Goal: Task Accomplishment & Management: Manage account settings

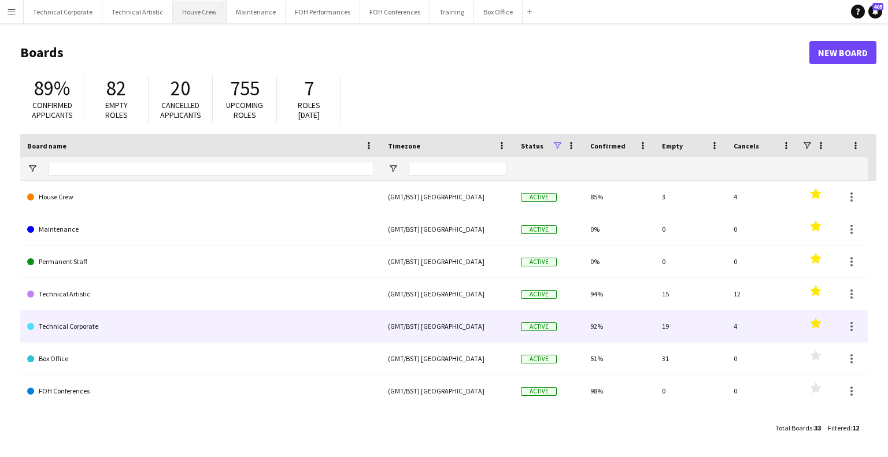
drag, startPoint x: 128, startPoint y: 319, endPoint x: 188, endPoint y: 5, distance: 319.6
click at [128, 319] on link "Technical Corporate" at bounding box center [200, 327] width 347 height 32
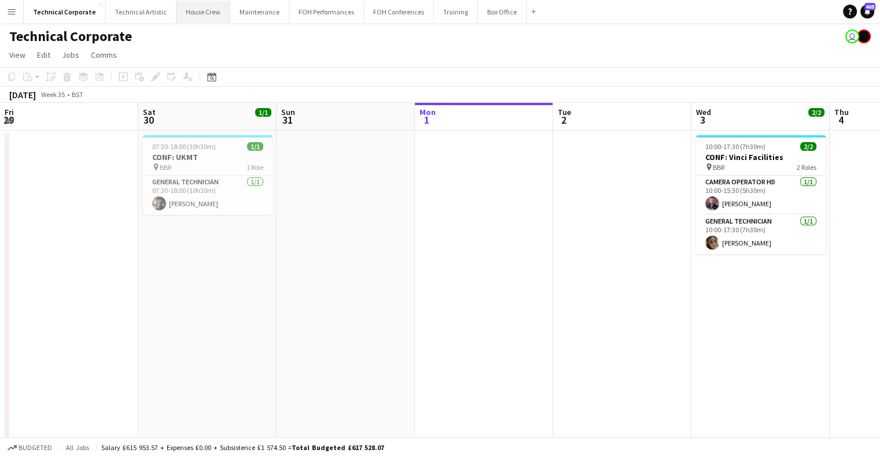
scroll to position [0, 276]
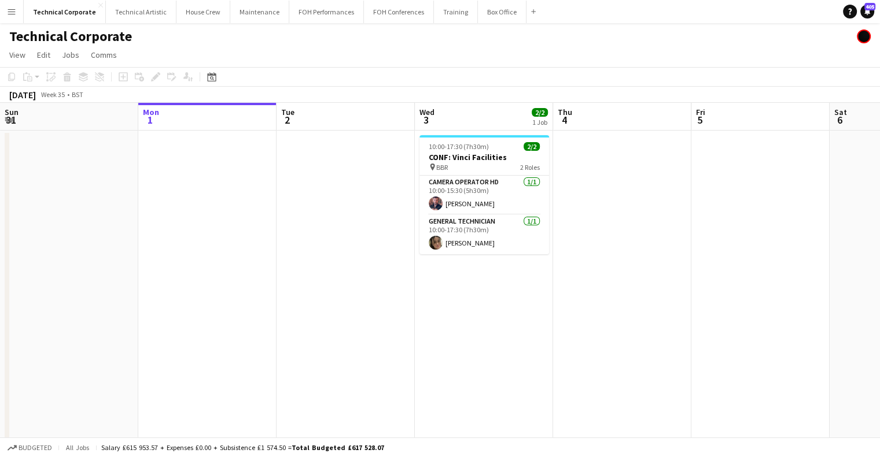
click at [212, 84] on app-toolbar "Copy Paste Paste Ctrl+V Paste with crew Ctrl+Shift+V Paste linked Job [GEOGRAPH…" at bounding box center [440, 77] width 880 height 20
click at [212, 76] on icon at bounding box center [212, 78] width 4 height 4
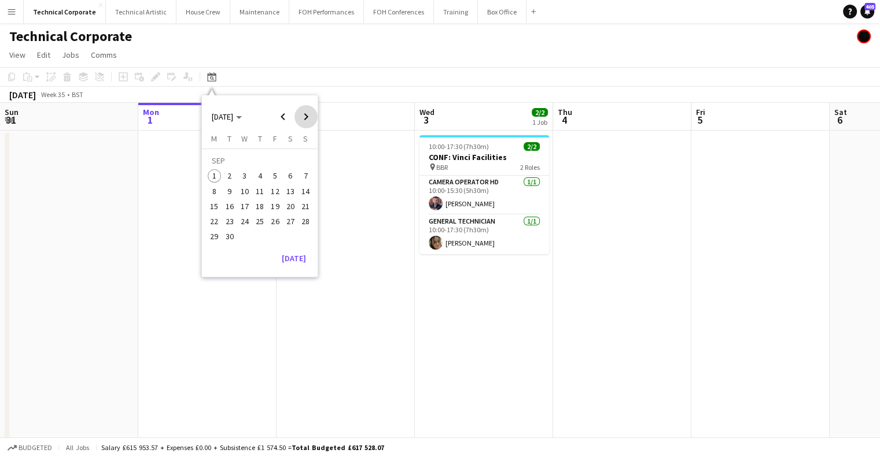
click at [300, 117] on span "Next month" at bounding box center [305, 116] width 23 height 23
click at [245, 209] on span "15" at bounding box center [245, 207] width 14 height 14
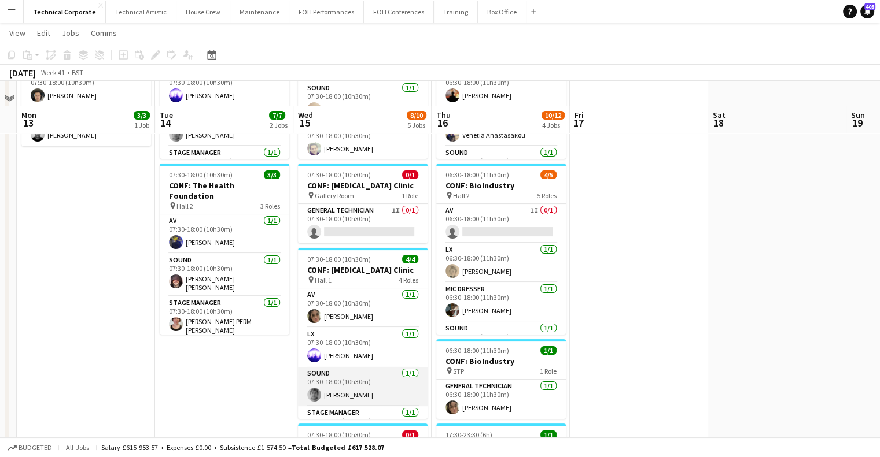
scroll to position [173, 0]
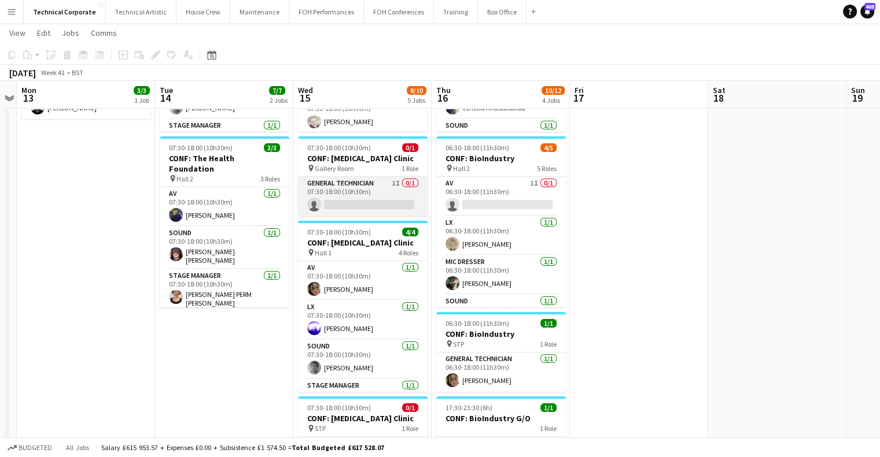
click at [357, 197] on app-card-role "General Technician 1I 0/1 07:30-18:00 (10h30m) single-neutral-actions" at bounding box center [363, 196] width 130 height 39
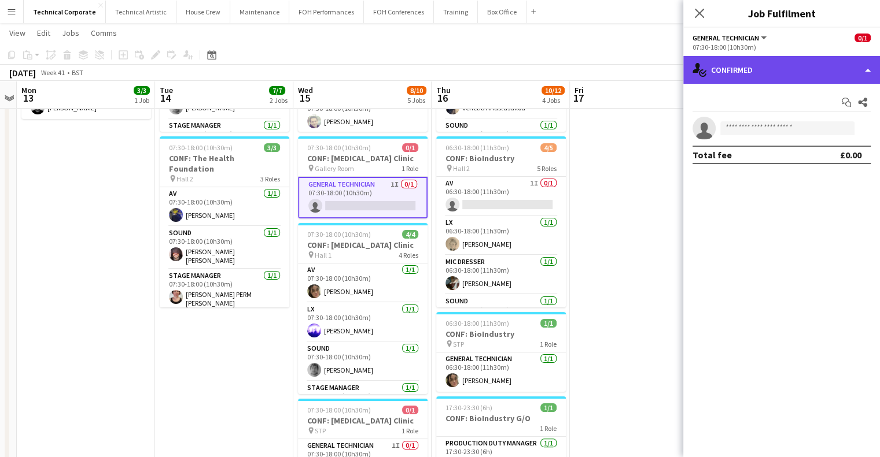
click at [730, 71] on div "single-neutral-actions-check-2 Confirmed" at bounding box center [781, 70] width 197 height 28
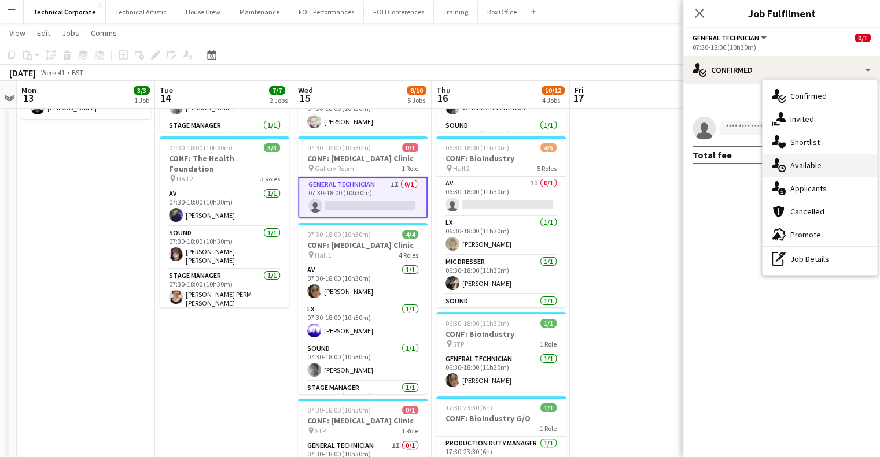
click at [789, 161] on div "single-neutral-actions-upload Available" at bounding box center [819, 165] width 114 height 23
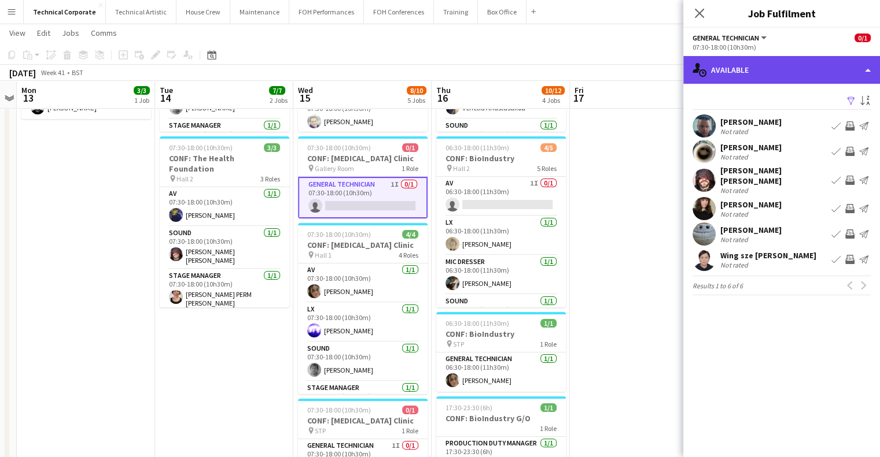
click at [756, 60] on div "single-neutral-actions-upload Available" at bounding box center [781, 70] width 197 height 28
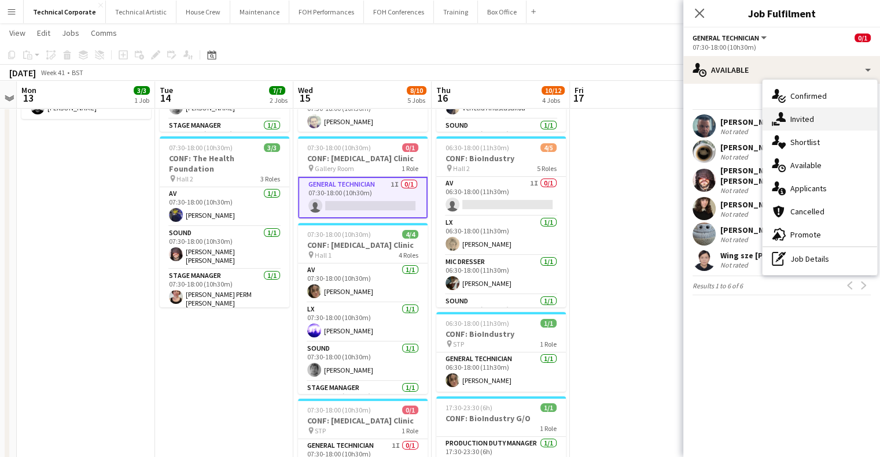
click at [793, 124] on div "single-neutral-actions-share-1 Invited" at bounding box center [819, 119] width 114 height 23
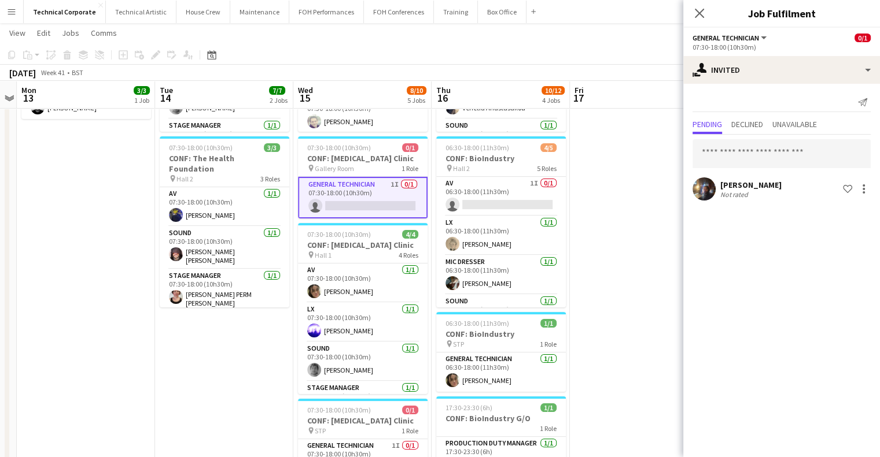
click at [615, 331] on app-date-cell at bounding box center [639, 286] width 138 height 660
drag, startPoint x: 615, startPoint y: 331, endPoint x: 546, endPoint y: 344, distance: 70.7
click at [606, 335] on app-calendar-viewport "Fri 10 Sat 11 Sun 12 Mon 13 3/3 1 Job Tue 14 7/7 2 Jobs Wed 15 8/10 5 Jobs Thu …" at bounding box center [440, 244] width 880 height 745
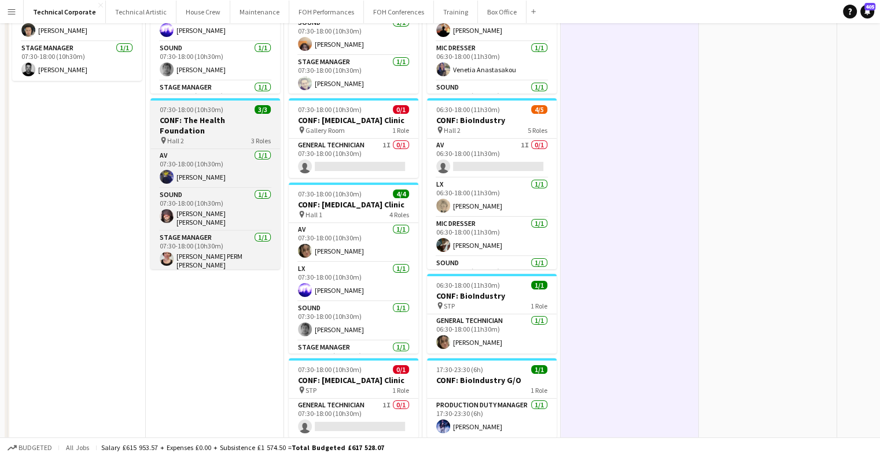
scroll to position [352, 0]
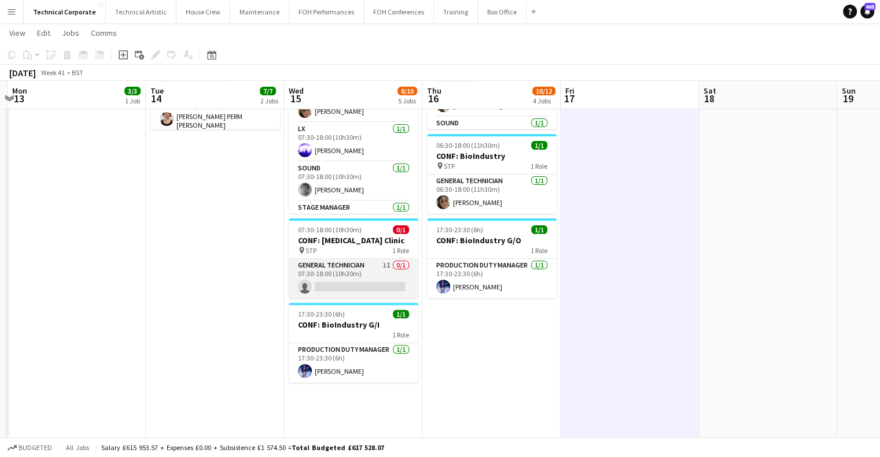
click at [338, 276] on app-card-role "General Technician 1I 0/1 07:30-18:00 (10h30m) single-neutral-actions" at bounding box center [354, 278] width 130 height 39
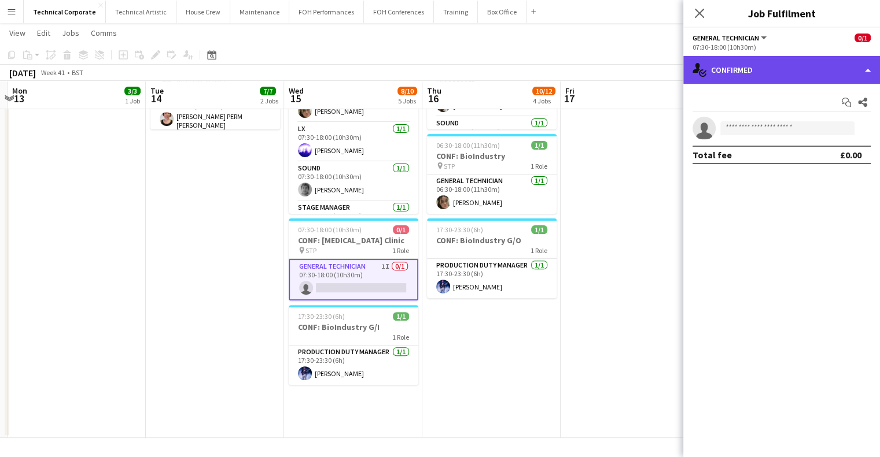
click at [729, 67] on div "single-neutral-actions-check-2 Confirmed" at bounding box center [781, 70] width 197 height 28
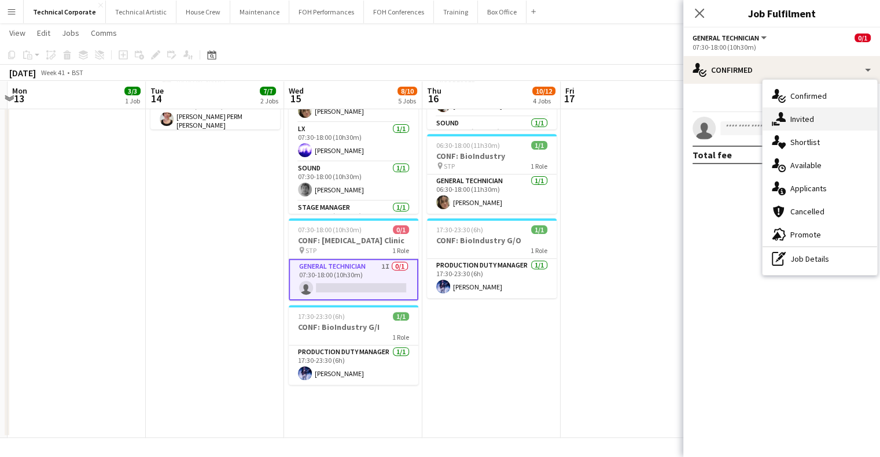
click at [793, 115] on div "single-neutral-actions-share-1 Invited" at bounding box center [819, 119] width 114 height 23
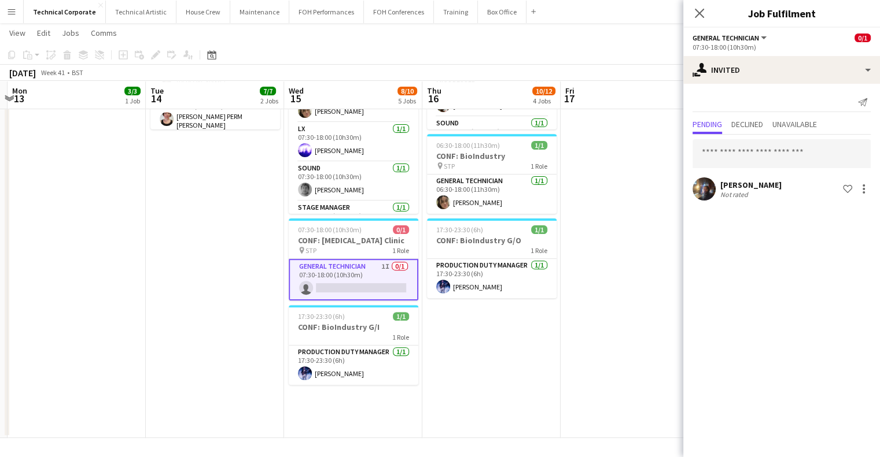
click at [423, 427] on app-date-cell "06:30-18:00 (11h30m) 4/5 CONF: BioIndustry pin Hall 1 5 Roles AV 1I 0/1 06:30-1…" at bounding box center [491, 108] width 138 height 660
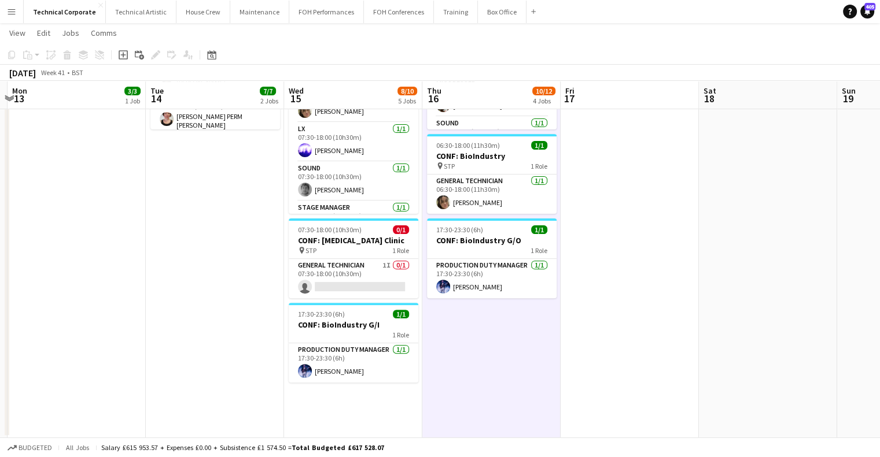
click at [423, 427] on app-date-cell "06:30-18:00 (11h30m) 4/5 CONF: BioIndustry pin Hall 1 5 Roles AV 1I 0/1 06:30-1…" at bounding box center [491, 108] width 138 height 660
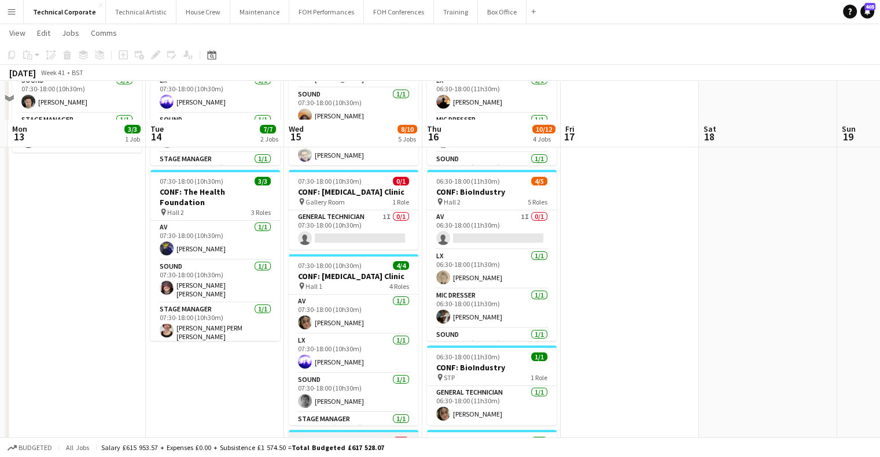
scroll to position [120, 0]
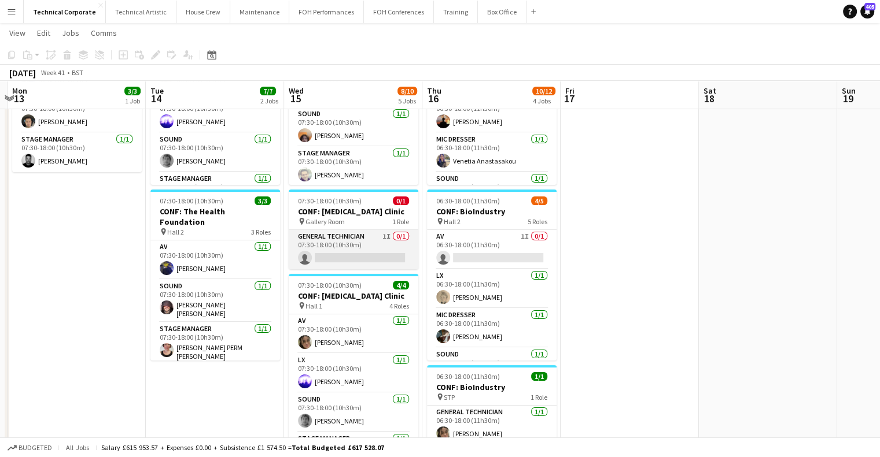
click at [334, 242] on app-card-role "General Technician 1I 0/1 07:30-18:00 (10h30m) single-neutral-actions" at bounding box center [354, 249] width 130 height 39
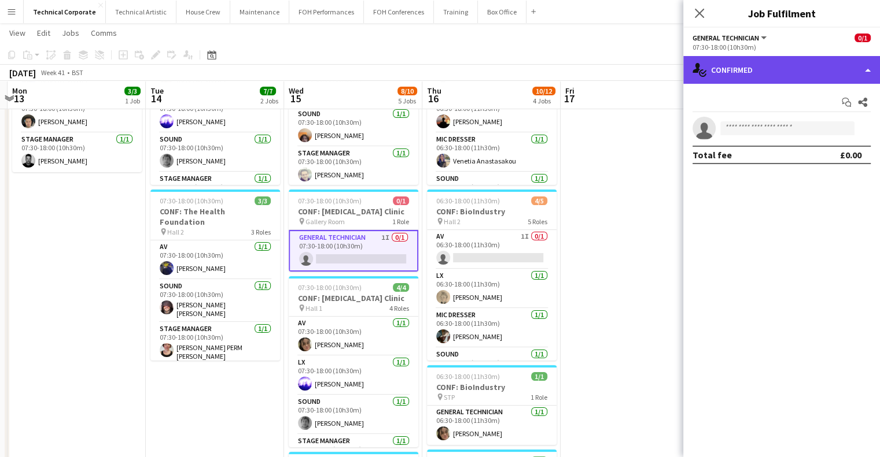
click at [733, 60] on div "single-neutral-actions-check-2 Confirmed" at bounding box center [781, 70] width 197 height 28
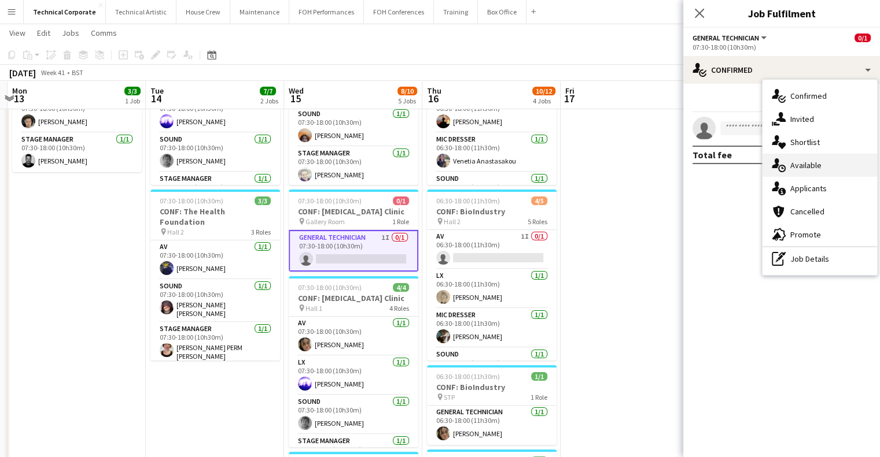
click at [792, 160] on div "single-neutral-actions-upload Available" at bounding box center [819, 165] width 114 height 23
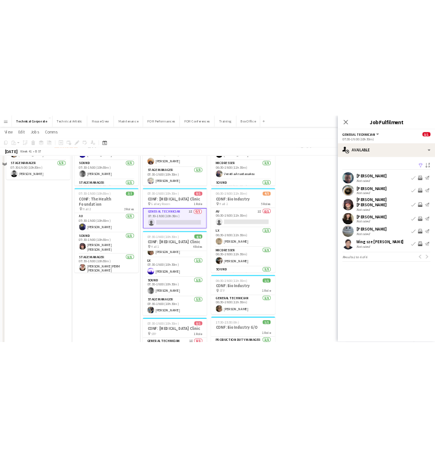
scroll to position [0, 0]
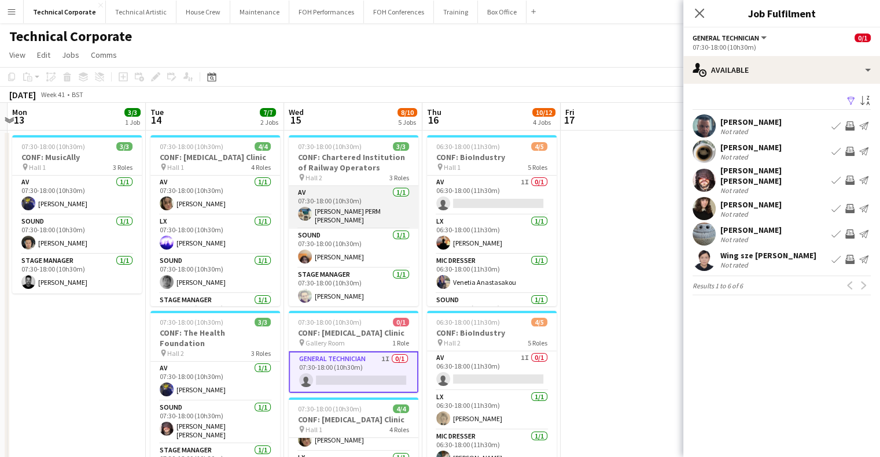
click at [342, 200] on app-card-role "AV [DATE] 07:30-18:00 (10h30m) [PERSON_NAME] PERM [PERSON_NAME]" at bounding box center [354, 207] width 130 height 43
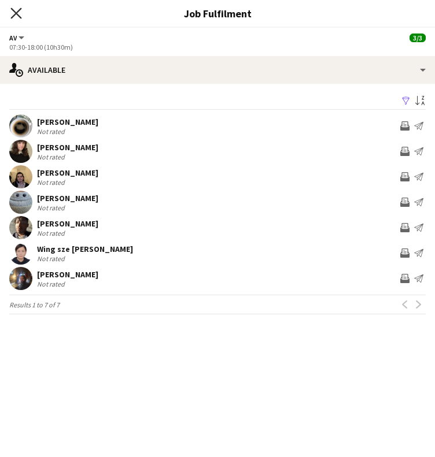
click at [13, 11] on icon "Close pop-in" at bounding box center [15, 13] width 11 height 11
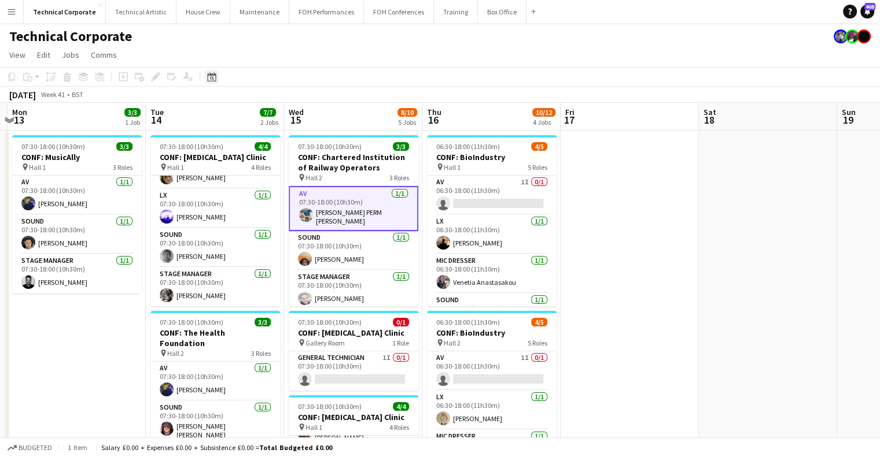
click at [209, 78] on icon "Date picker" at bounding box center [211, 76] width 9 height 9
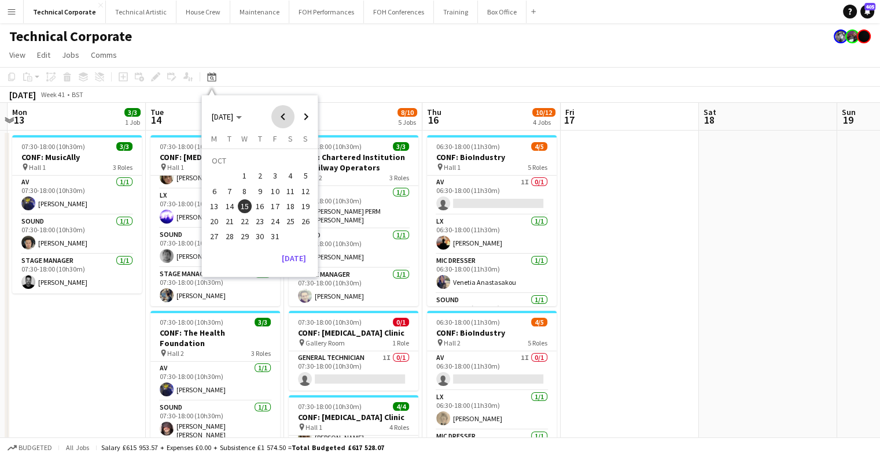
click at [282, 121] on span "Previous month" at bounding box center [282, 116] width 23 height 23
click at [246, 180] on span "3" at bounding box center [245, 176] width 14 height 14
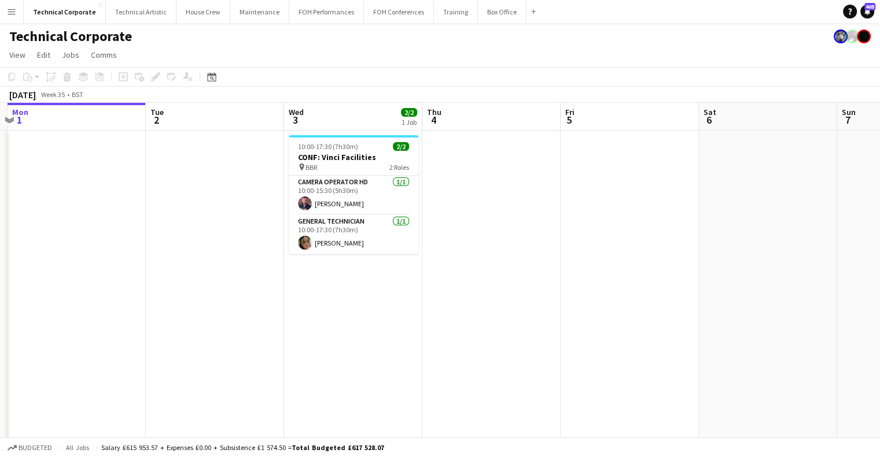
scroll to position [0, 398]
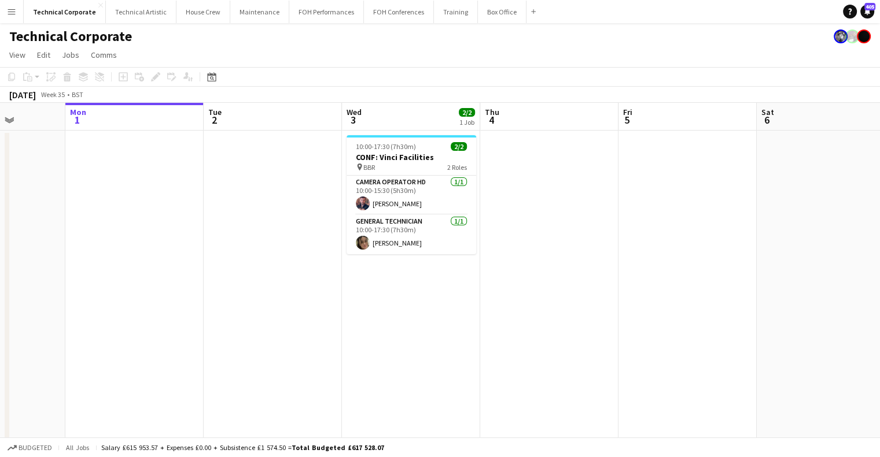
drag, startPoint x: 315, startPoint y: 329, endPoint x: 368, endPoint y: 374, distance: 69.7
click at [365, 370] on app-calendar-viewport "Fri 29 Sat 30 1/1 1 Job Sun 31 Mon 1 Tue 2 Wed 3 2/2 1 Job Thu 4 Fri 5 Sat 6 Su…" at bounding box center [440, 447] width 880 height 688
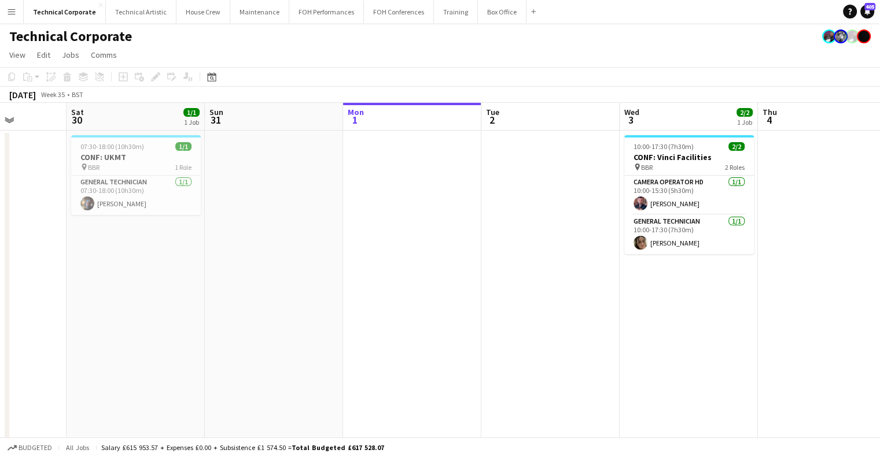
click at [880, 289] on html "Menu Boards Boards Boards All jobs Status Workforce Workforce My Workforce Recr…" at bounding box center [440, 405] width 880 height 811
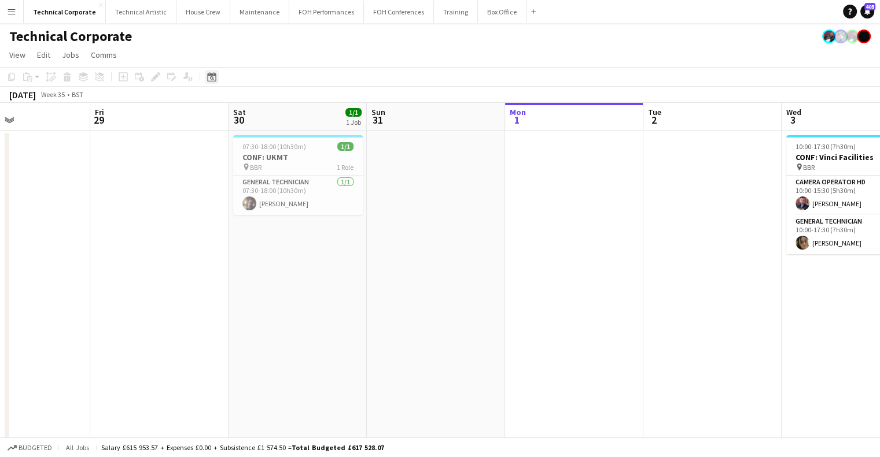
click at [210, 76] on icon "Date picker" at bounding box center [211, 76] width 9 height 9
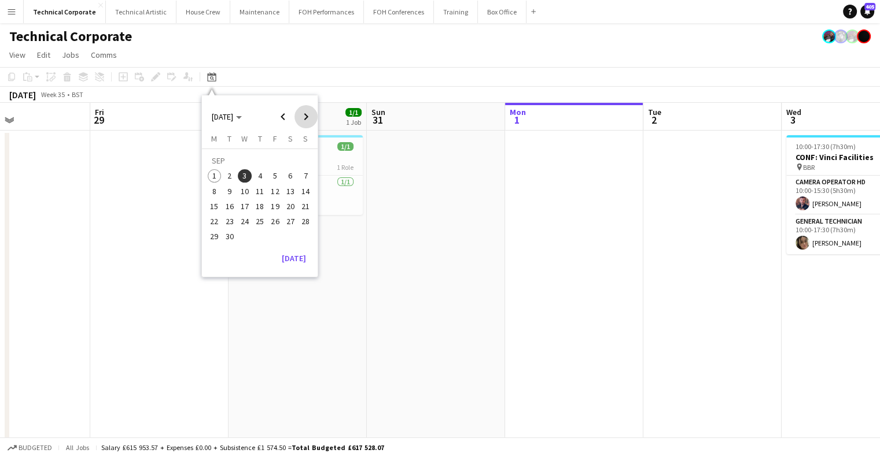
click at [300, 108] on span "Next month" at bounding box center [305, 116] width 23 height 23
click at [247, 210] on span "15" at bounding box center [245, 207] width 14 height 14
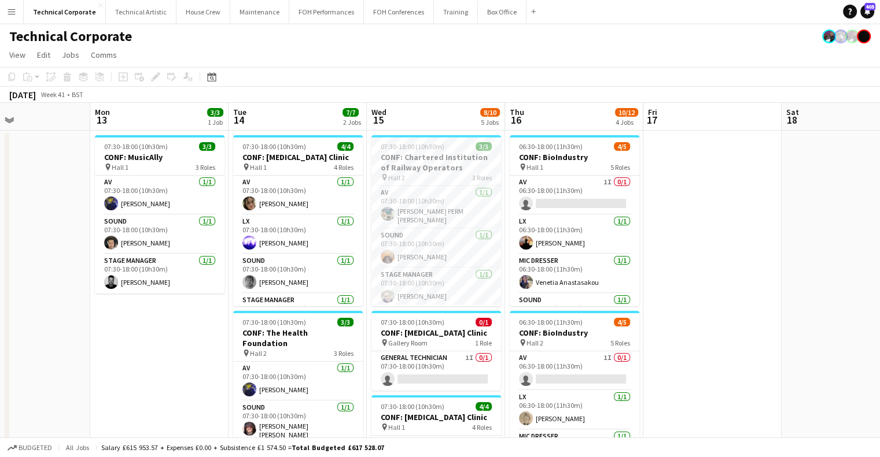
scroll to position [0, 398]
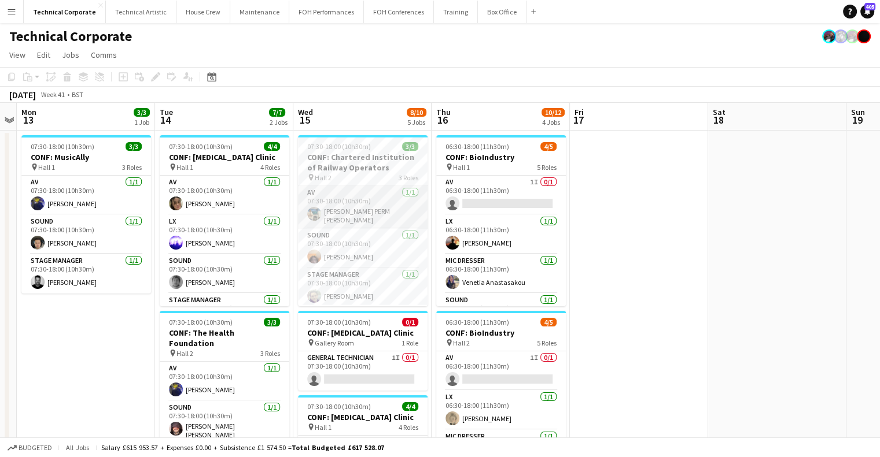
click at [347, 208] on app-card-role "AV [DATE] 07:30-18:00 (10h30m) [PERSON_NAME] PERM [PERSON_NAME]" at bounding box center [363, 207] width 130 height 43
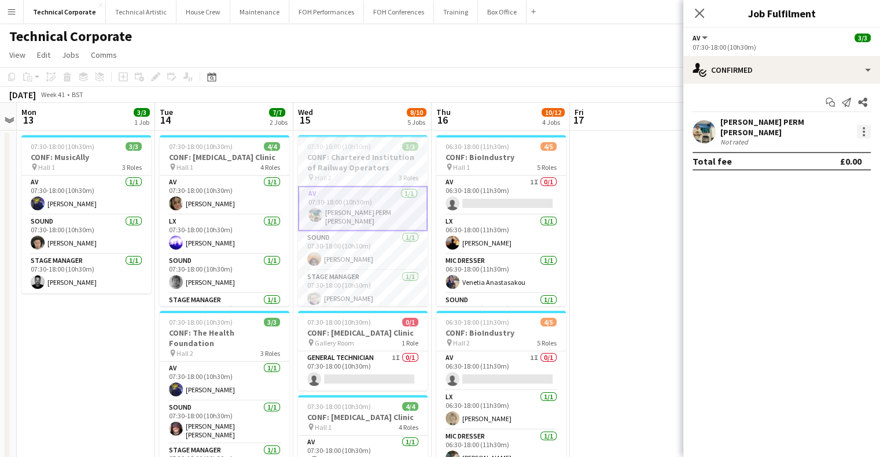
click at [858, 129] on div at bounding box center [863, 132] width 14 height 14
click at [829, 175] on span "Switch crew" at bounding box center [813, 177] width 49 height 10
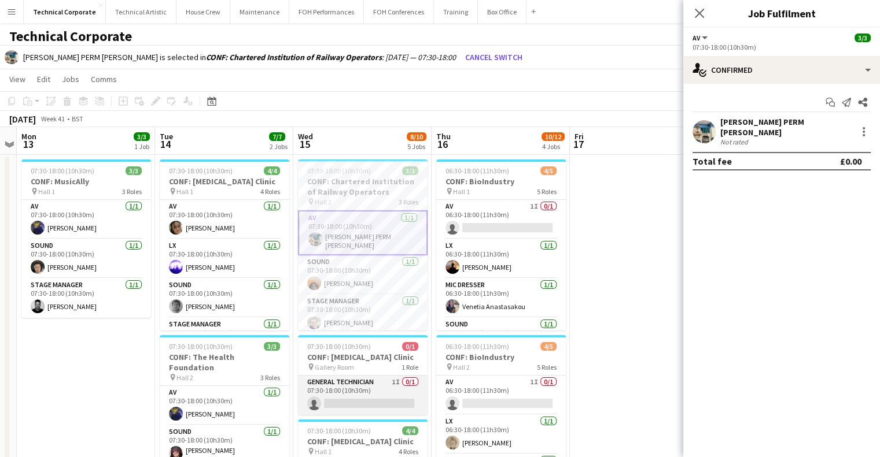
click at [389, 410] on app-card-role "General Technician 1I 0/1 07:30-18:00 (10h30m) single-neutral-actions" at bounding box center [363, 395] width 130 height 39
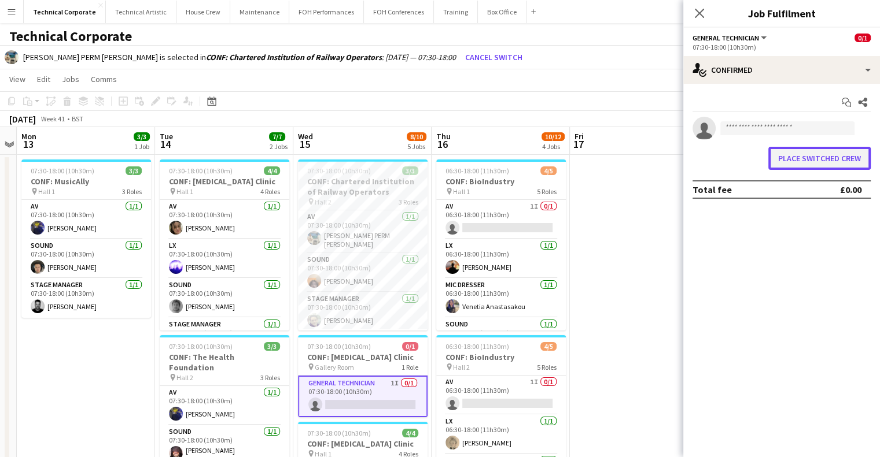
click at [831, 154] on button "Place switched crew" at bounding box center [819, 158] width 102 height 23
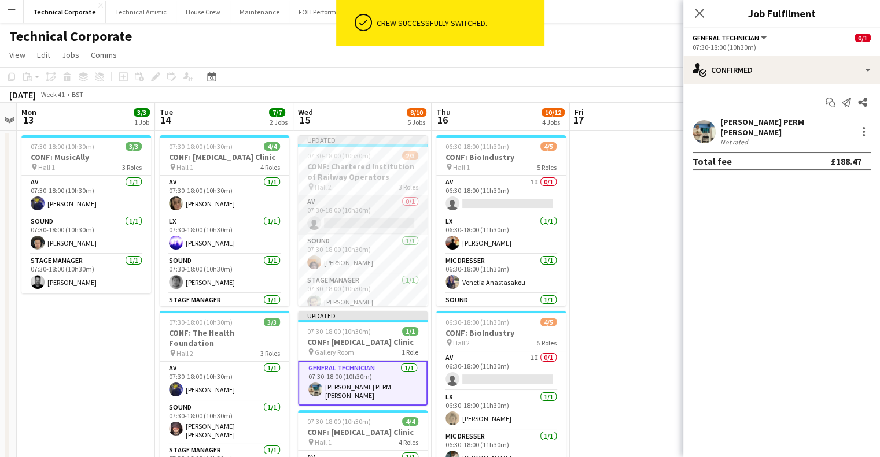
click at [375, 225] on app-card-role "AV 0/1 07:30-18:00 (10h30m) single-neutral-actions" at bounding box center [363, 214] width 130 height 39
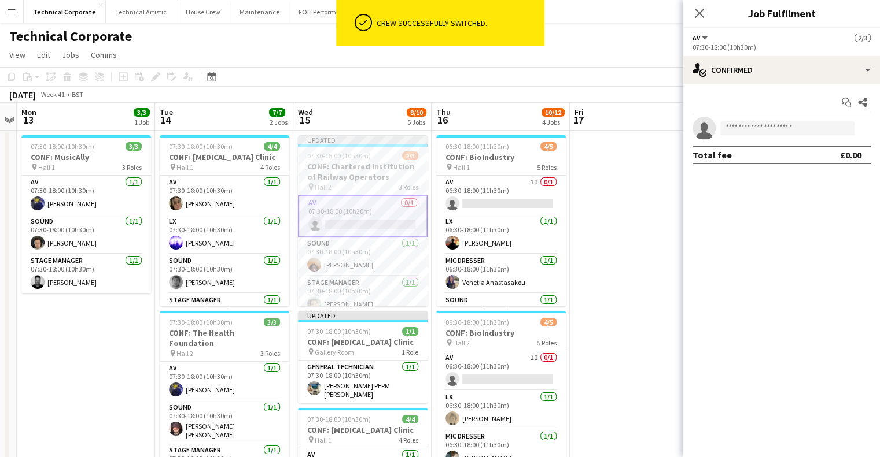
click at [825, 48] on div "07:30-18:00 (10h30m)" at bounding box center [781, 47] width 178 height 9
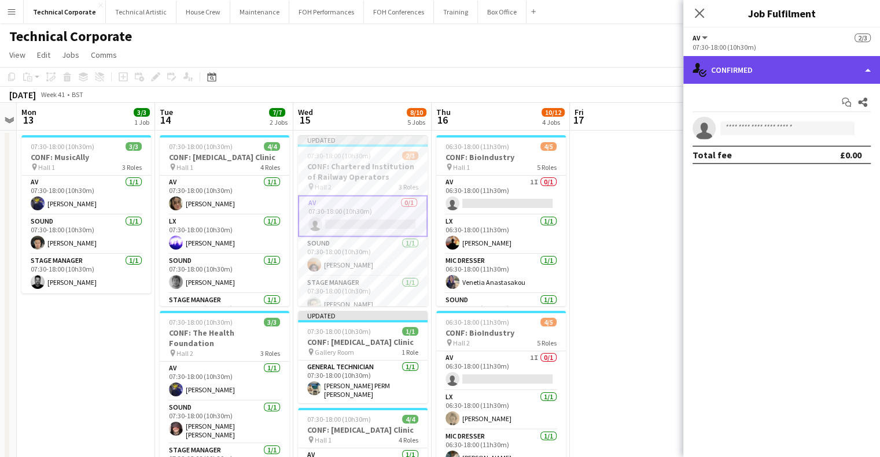
click at [811, 62] on div "single-neutral-actions-check-2 Confirmed" at bounding box center [781, 70] width 197 height 28
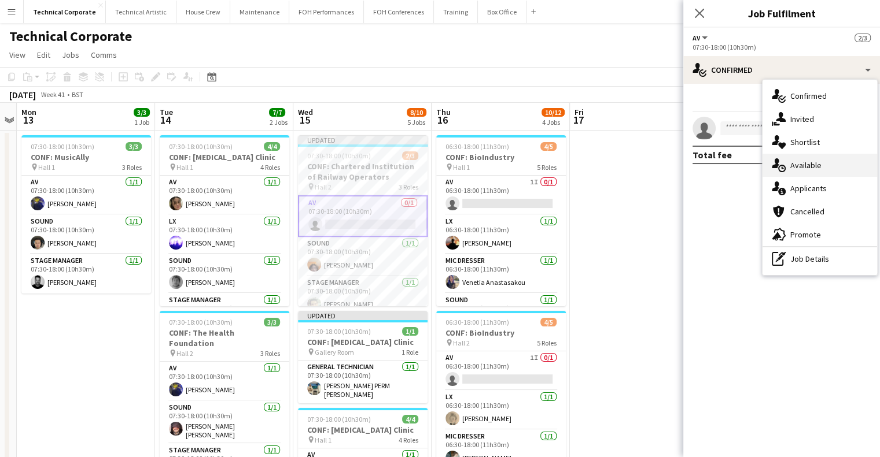
click at [814, 164] on div "single-neutral-actions-upload Available" at bounding box center [819, 165] width 114 height 23
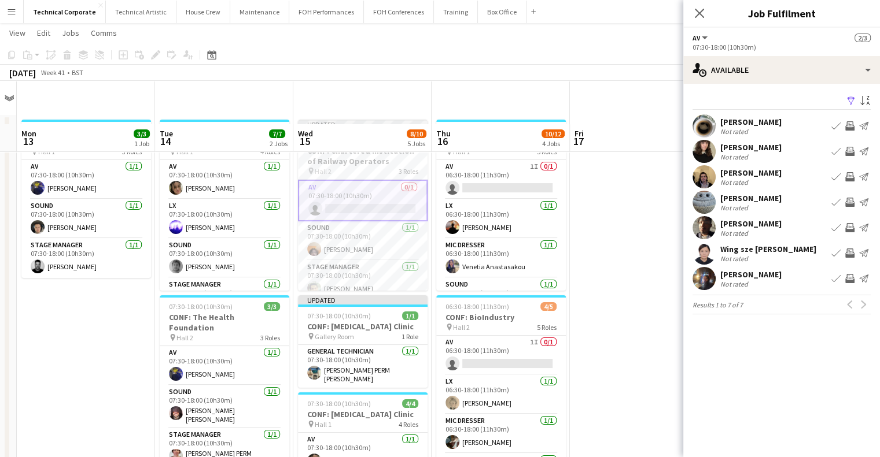
scroll to position [0, 0]
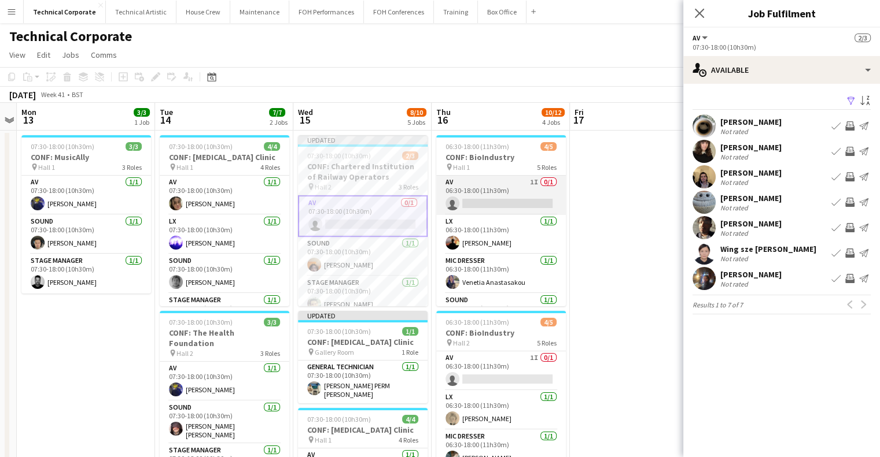
click at [501, 204] on app-card-role "AV 1I 0/1 06:30-18:00 (11h30m) single-neutral-actions" at bounding box center [501, 195] width 130 height 39
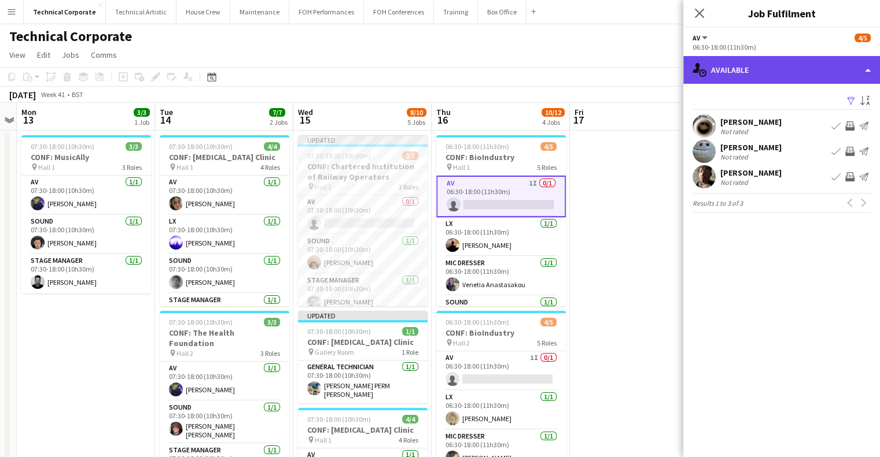
drag, startPoint x: 783, startPoint y: 60, endPoint x: 800, endPoint y: 77, distance: 24.1
click at [784, 59] on div "single-neutral-actions-upload Available" at bounding box center [781, 70] width 197 height 28
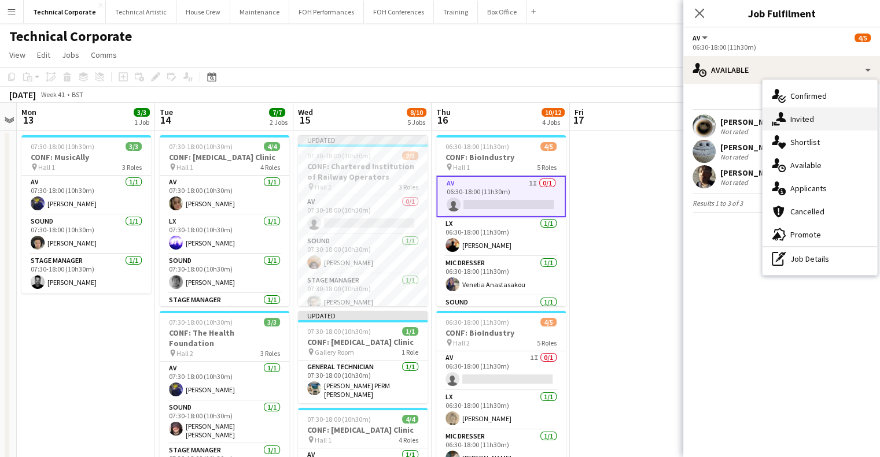
click at [826, 113] on div "single-neutral-actions-share-1 Invited" at bounding box center [819, 119] width 114 height 23
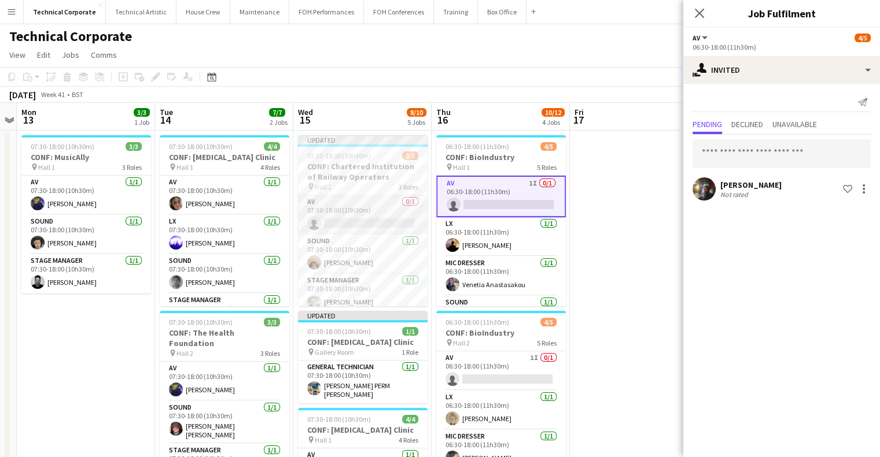
click at [370, 201] on app-card-role "AV 0/1 07:30-18:00 (10h30m) single-neutral-actions" at bounding box center [363, 214] width 130 height 39
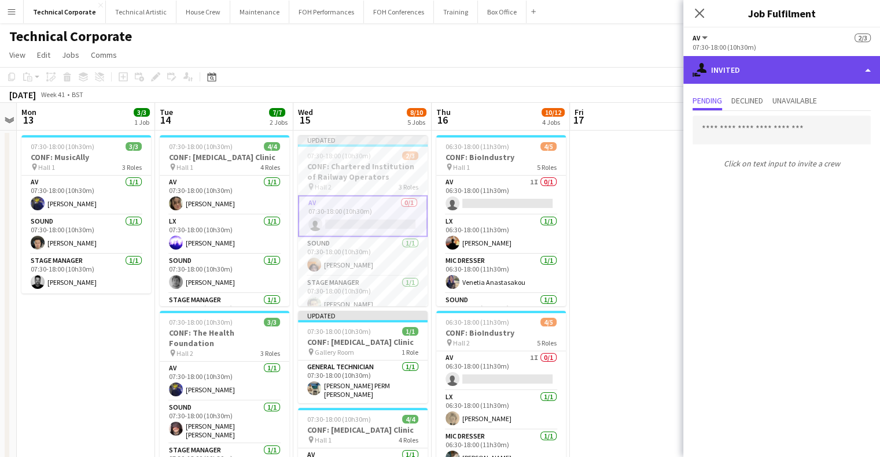
click at [817, 66] on div "single-neutral-actions-share-1 Invited" at bounding box center [781, 70] width 197 height 28
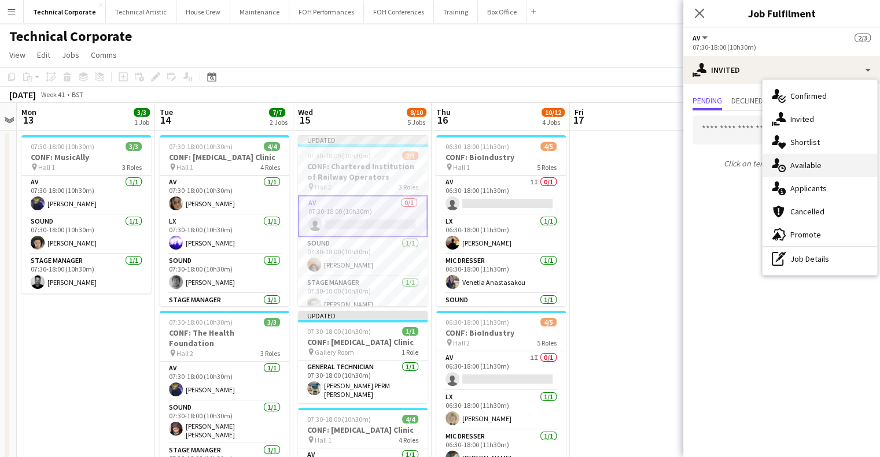
click at [843, 158] on div "single-neutral-actions-upload Available" at bounding box center [819, 165] width 114 height 23
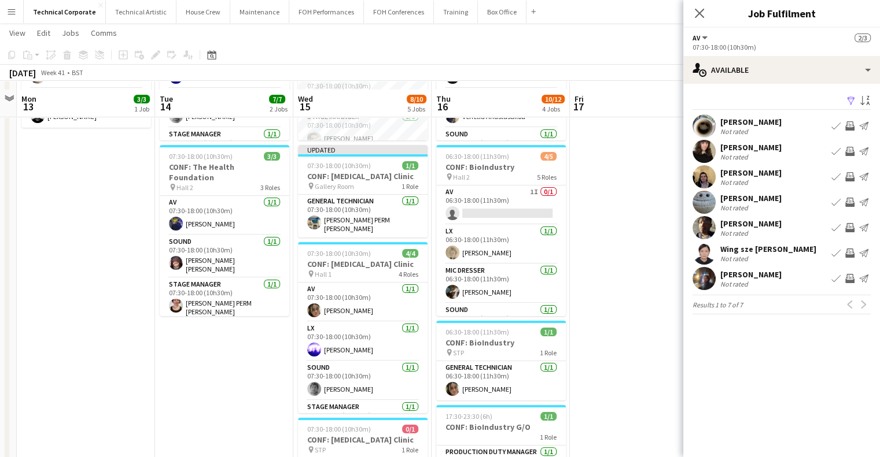
scroll to position [173, 0]
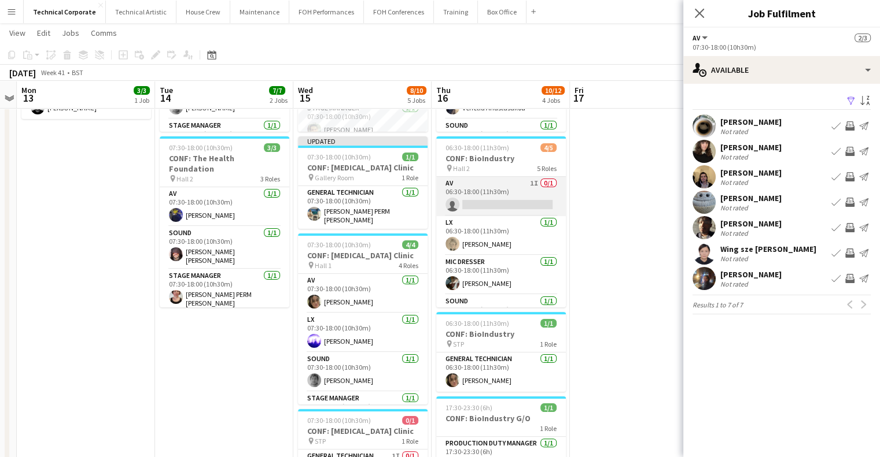
click at [515, 191] on app-card-role "AV 1I 0/1 06:30-18:00 (11h30m) single-neutral-actions" at bounding box center [501, 196] width 130 height 39
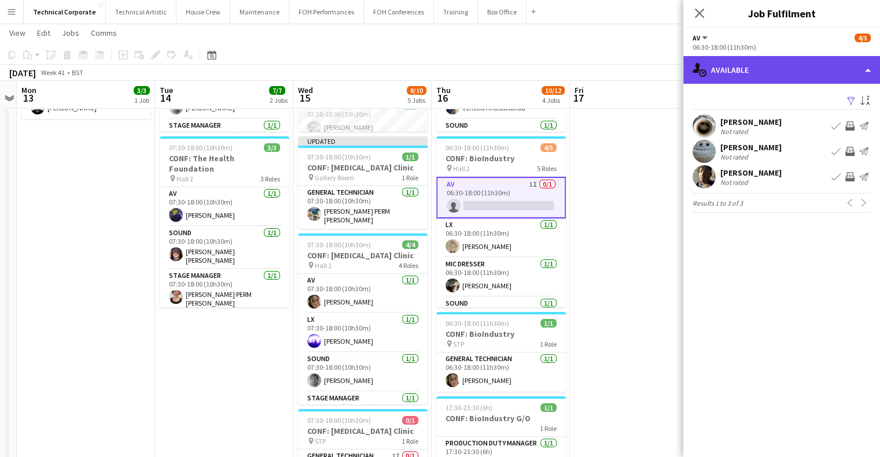
click at [786, 58] on div "single-neutral-actions-upload Available" at bounding box center [781, 70] width 197 height 28
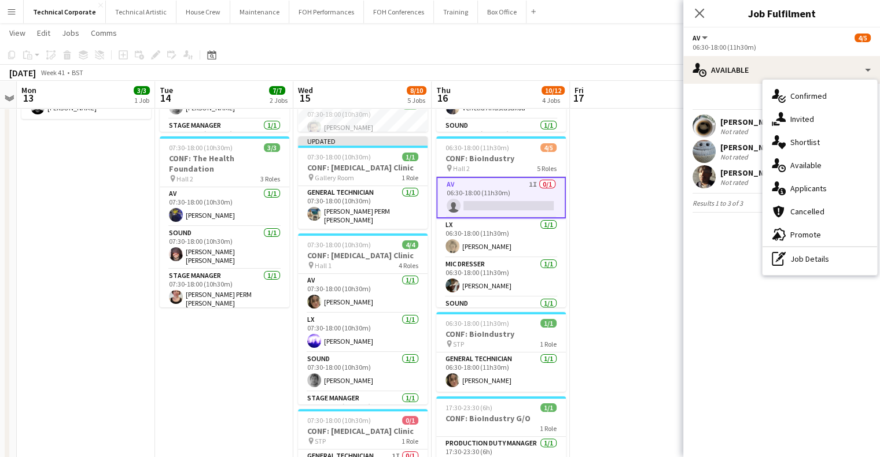
drag, startPoint x: 812, startPoint y: 113, endPoint x: 770, endPoint y: 131, distance: 46.1
click at [813, 113] on div "single-neutral-actions-share-1 Invited" at bounding box center [819, 119] width 114 height 23
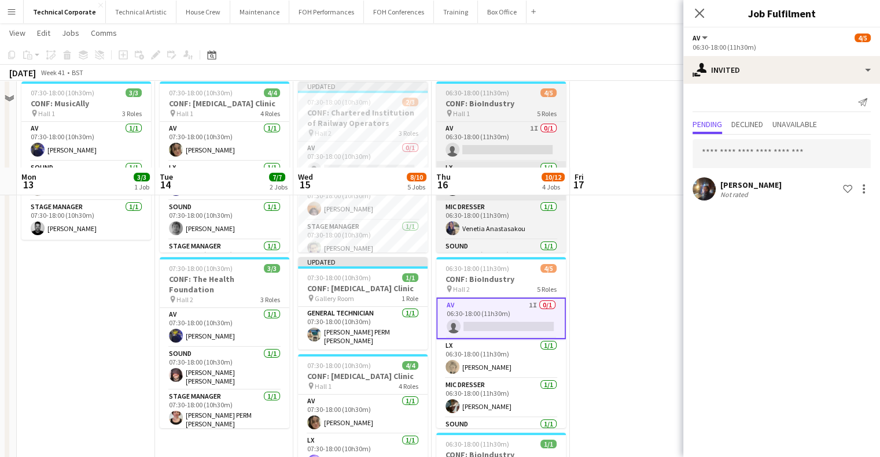
scroll to position [0, 0]
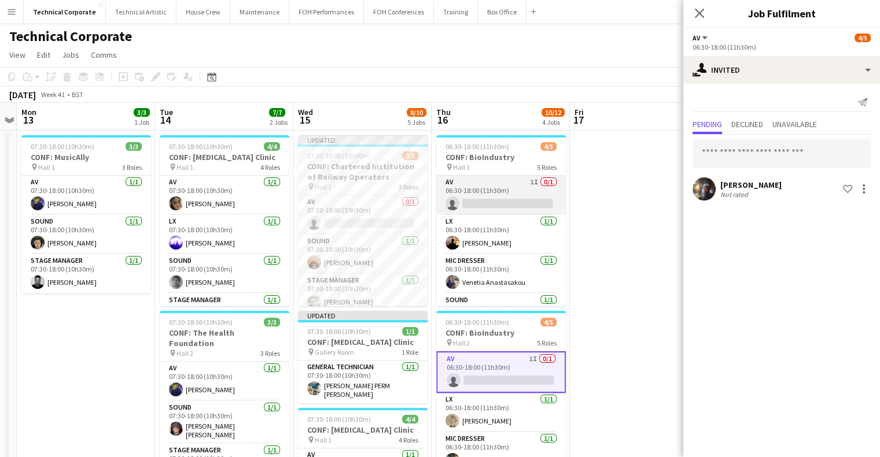
click at [490, 201] on app-card-role "AV 1I 0/1 06:30-18:00 (11h30m) single-neutral-actions" at bounding box center [501, 195] width 130 height 39
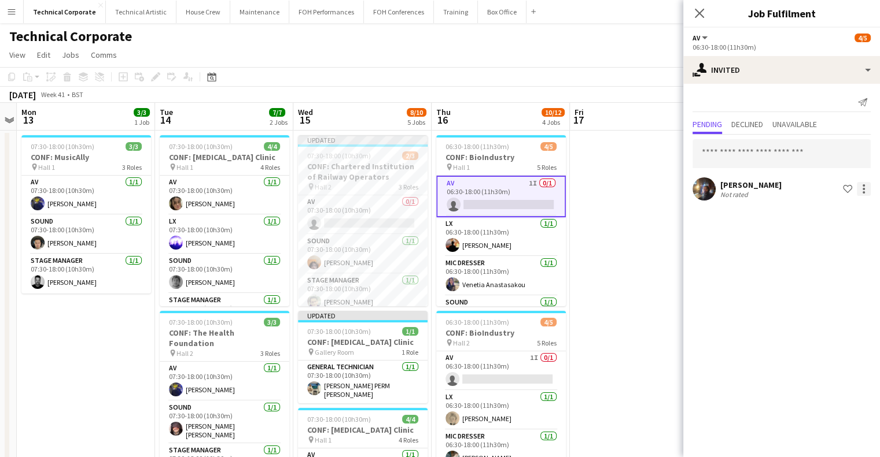
click at [865, 188] on div at bounding box center [863, 189] width 14 height 14
click at [828, 298] on span "Cancel invitation" at bounding box center [827, 293] width 68 height 10
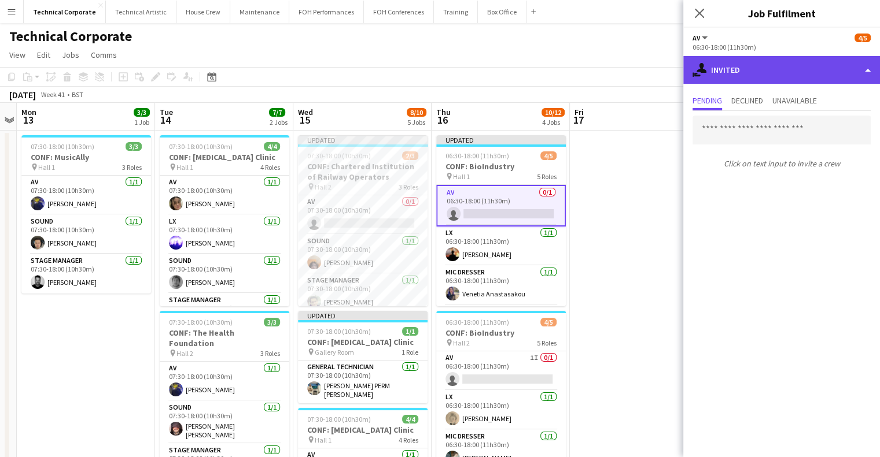
click at [759, 82] on div "single-neutral-actions-share-1 Invited" at bounding box center [781, 70] width 197 height 28
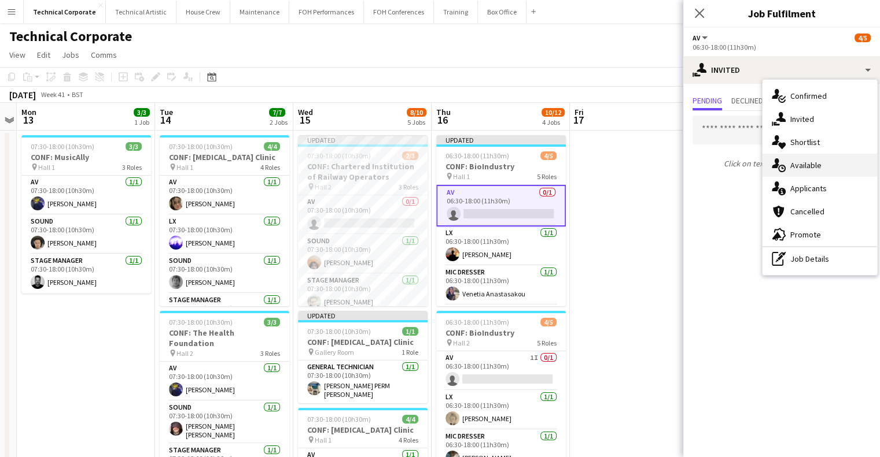
click at [780, 166] on icon "single-neutral-actions-upload" at bounding box center [778, 165] width 14 height 14
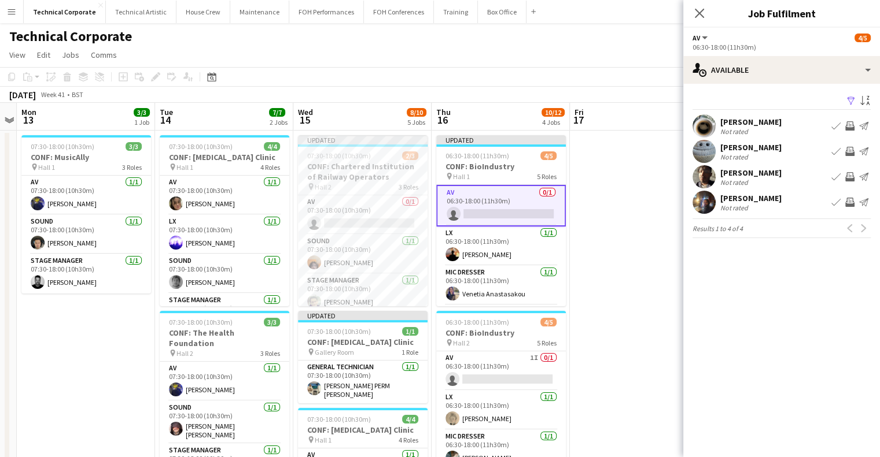
click at [851, 178] on app-icon "Invite crew" at bounding box center [849, 176] width 9 height 9
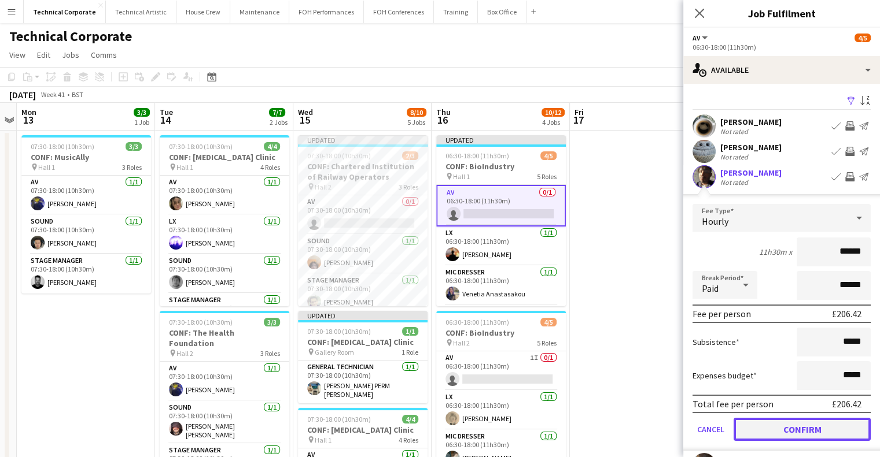
click at [819, 434] on button "Confirm" at bounding box center [801, 429] width 137 height 23
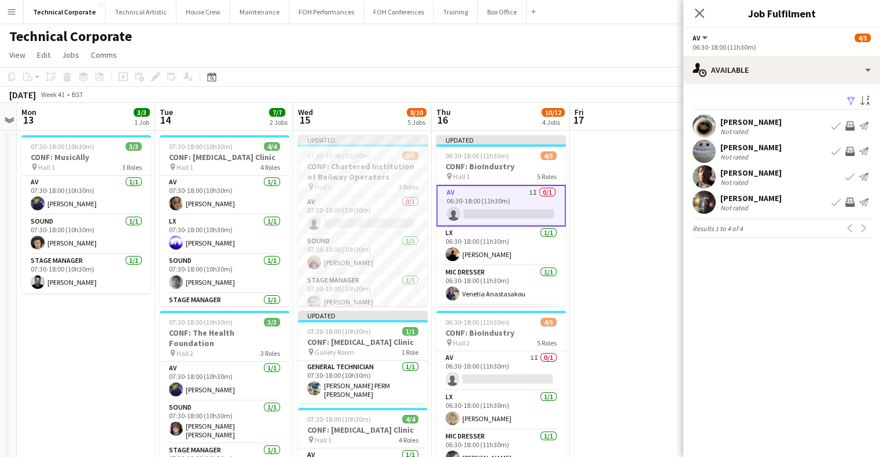
click at [608, 210] on app-date-cell at bounding box center [639, 461] width 138 height 660
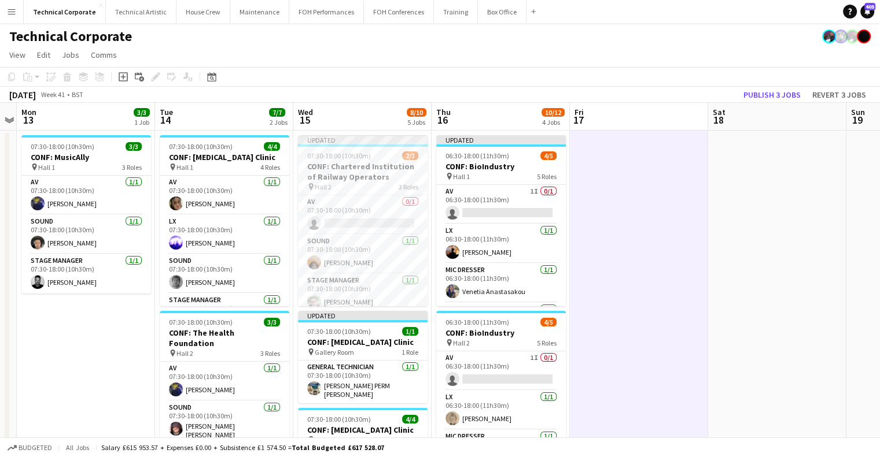
click at [608, 210] on app-date-cell at bounding box center [639, 461] width 138 height 660
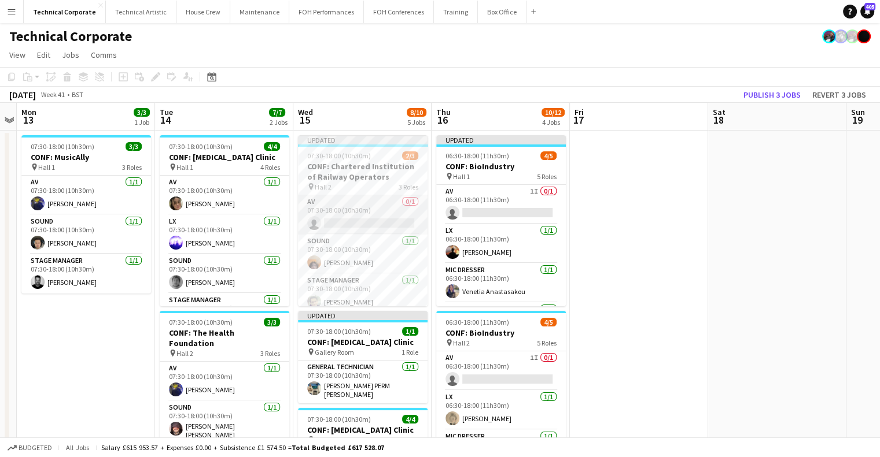
click at [361, 218] on app-card-role "AV 0/1 07:30-18:00 (10h30m) single-neutral-actions" at bounding box center [363, 214] width 130 height 39
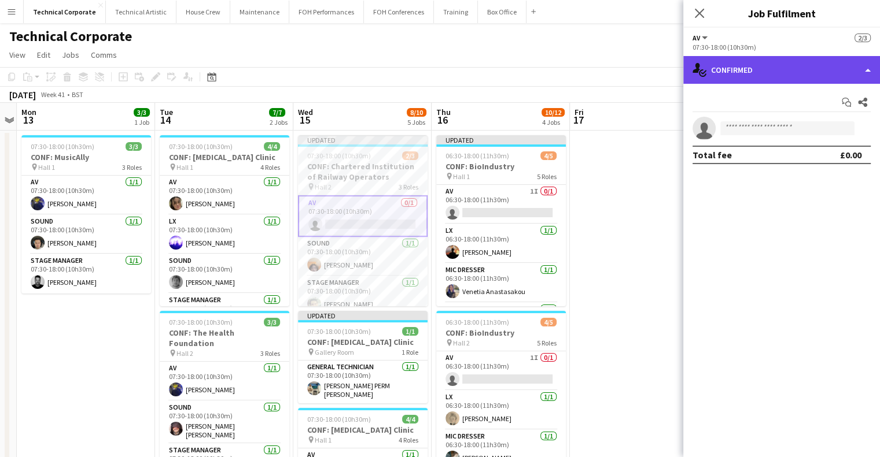
click at [699, 67] on icon "single-neutral-actions-check-2" at bounding box center [699, 70] width 14 height 14
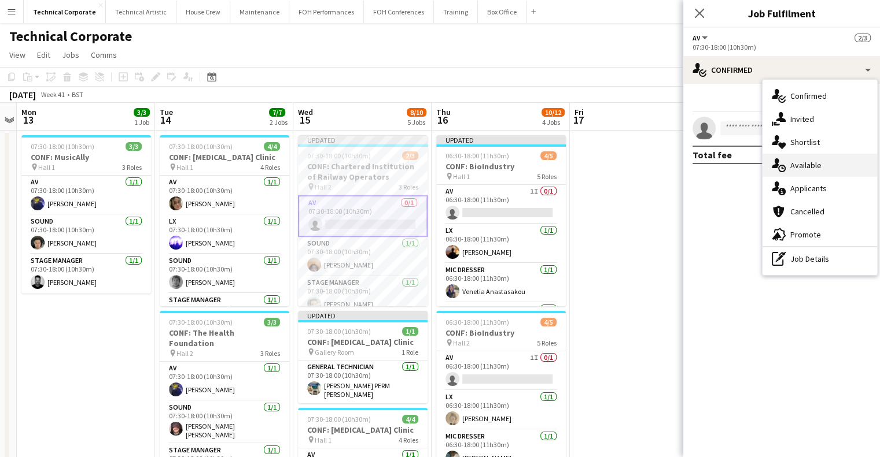
click at [811, 172] on div "single-neutral-actions-upload Available" at bounding box center [819, 165] width 114 height 23
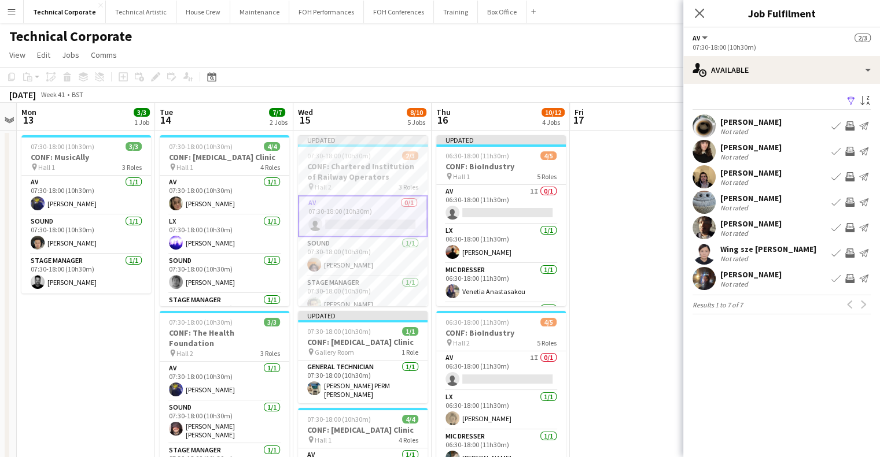
click at [849, 176] on app-icon "Invite crew" at bounding box center [849, 176] width 9 height 9
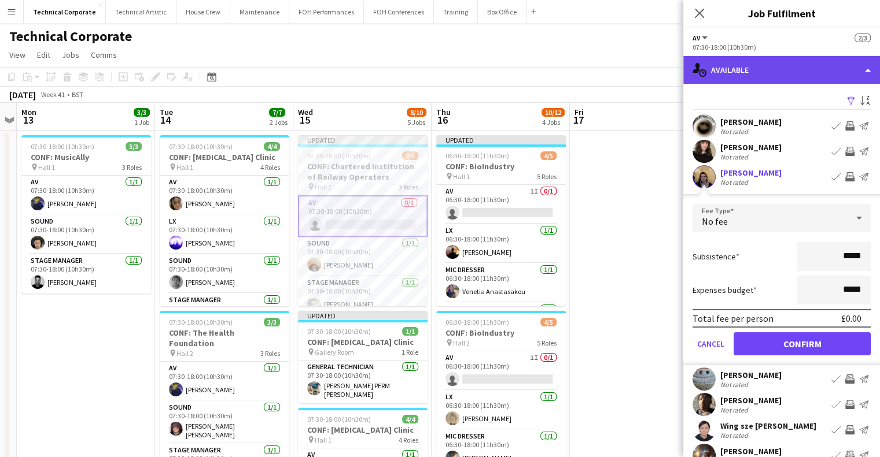
click at [770, 72] on div "single-neutral-actions-upload Available" at bounding box center [781, 70] width 197 height 28
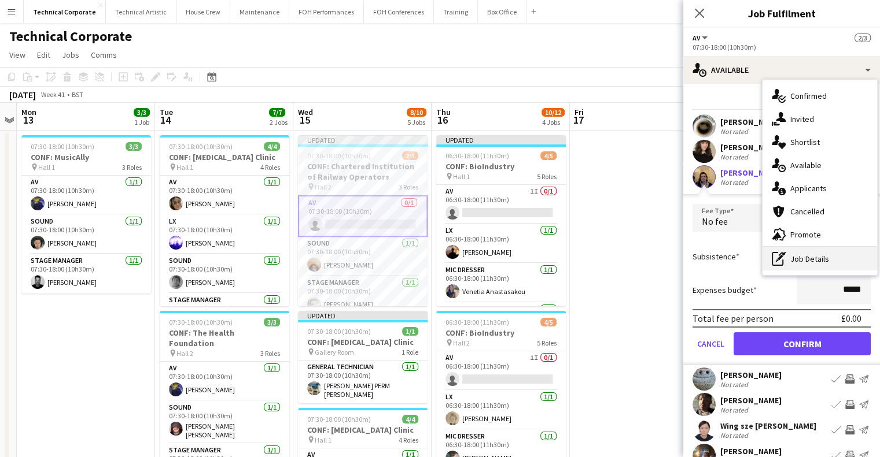
click at [823, 253] on div "pen-write Job Details" at bounding box center [819, 258] width 114 height 23
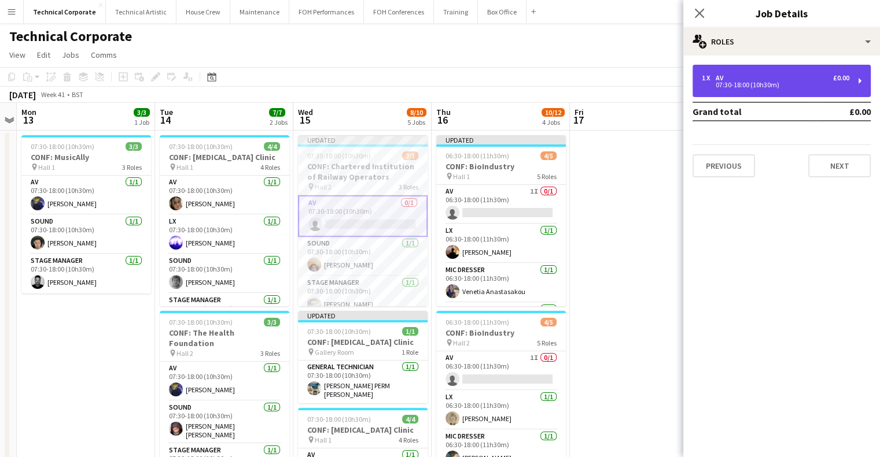
click at [775, 97] on div "1 x AV £0.00 07:30-18:00 (10h30m)" at bounding box center [781, 81] width 178 height 32
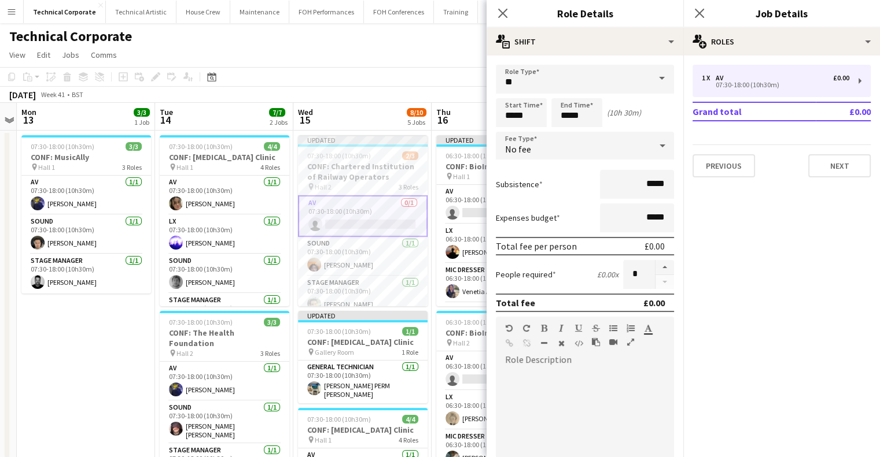
click at [559, 142] on div "No fee" at bounding box center [573, 146] width 155 height 28
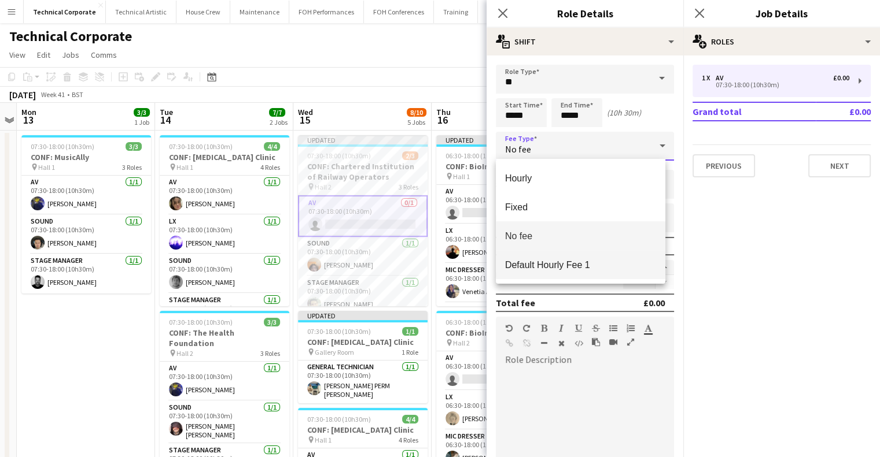
click at [576, 264] on span "Default Hourly Fee 1" at bounding box center [580, 265] width 151 height 11
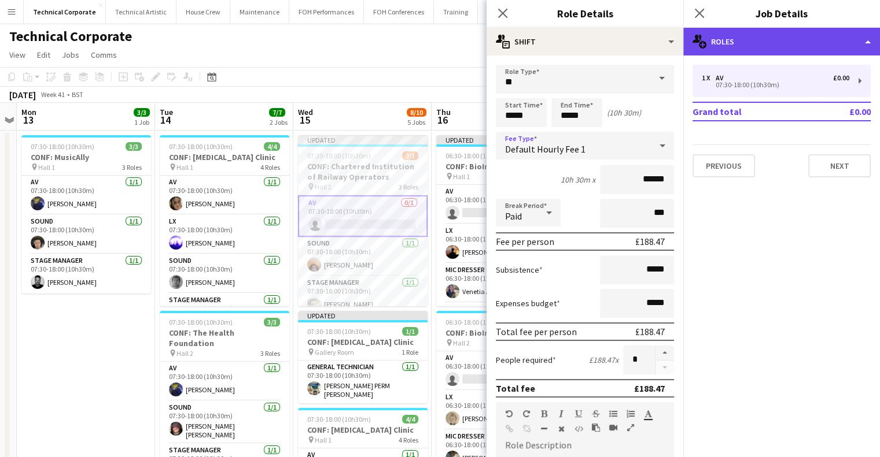
click at [722, 29] on div "multiple-users-add Roles" at bounding box center [781, 42] width 197 height 28
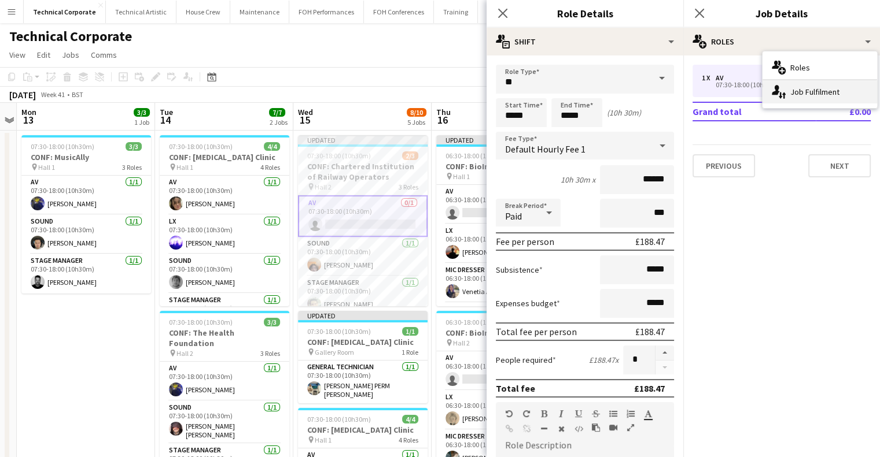
click at [819, 92] on div "single-neutral-actions-up-down Job Fulfilment" at bounding box center [819, 91] width 114 height 23
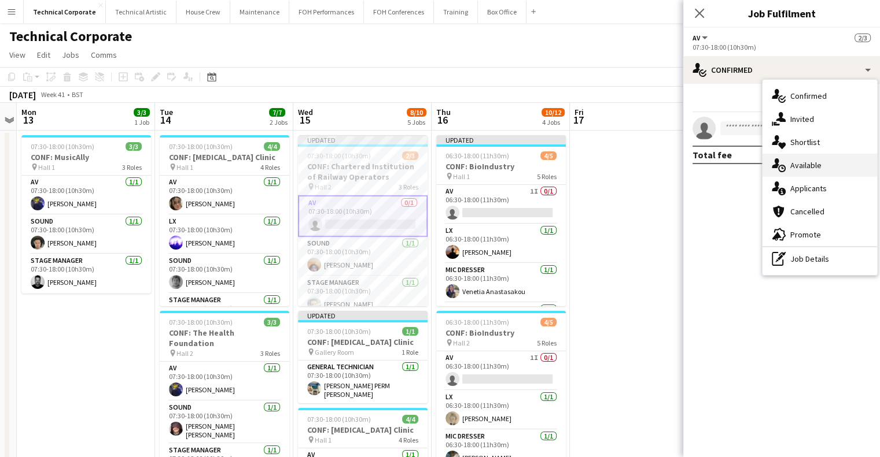
click at [792, 171] on div "single-neutral-actions-upload Available" at bounding box center [819, 165] width 114 height 23
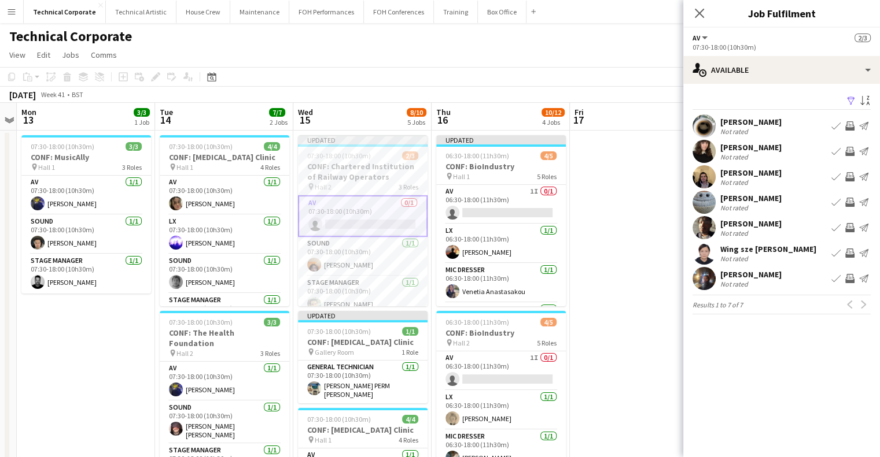
click at [848, 174] on app-icon "Invite crew" at bounding box center [849, 176] width 9 height 9
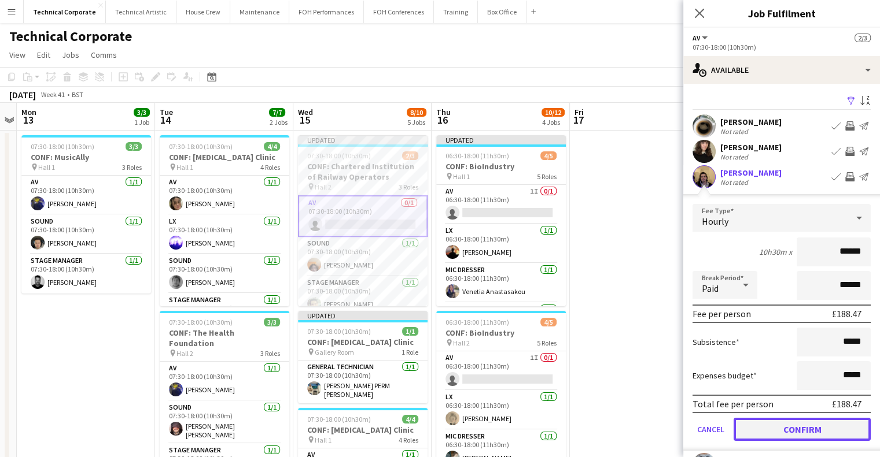
click at [794, 431] on button "Confirm" at bounding box center [801, 429] width 137 height 23
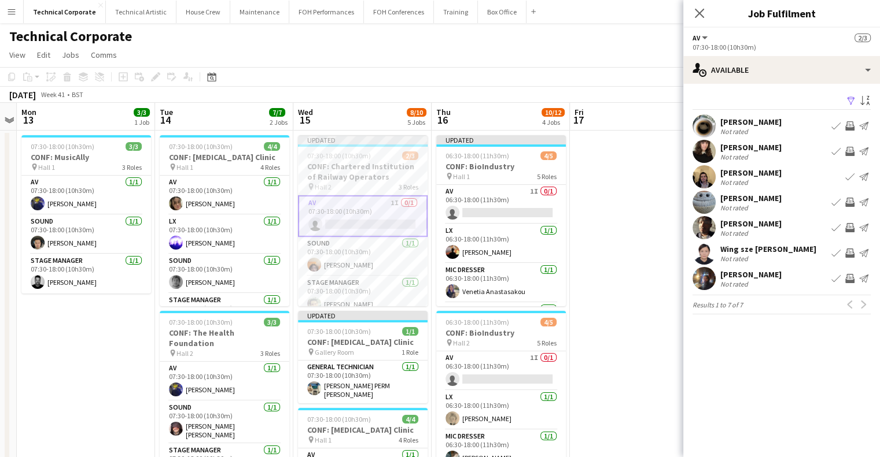
click at [572, 298] on app-date-cell at bounding box center [639, 461] width 138 height 660
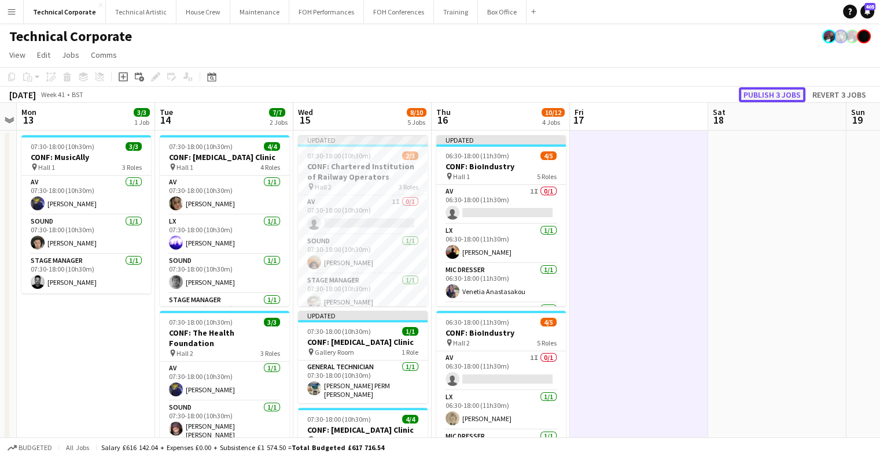
click at [752, 88] on button "Publish 3 jobs" at bounding box center [771, 94] width 67 height 15
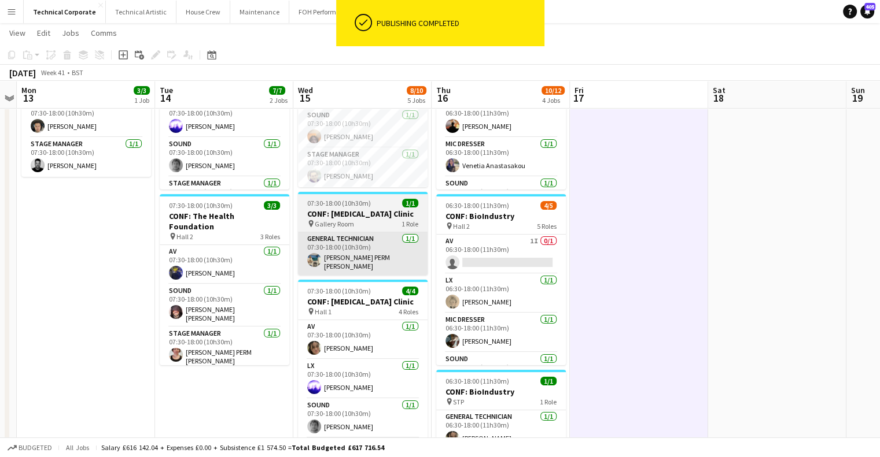
scroll to position [116, 0]
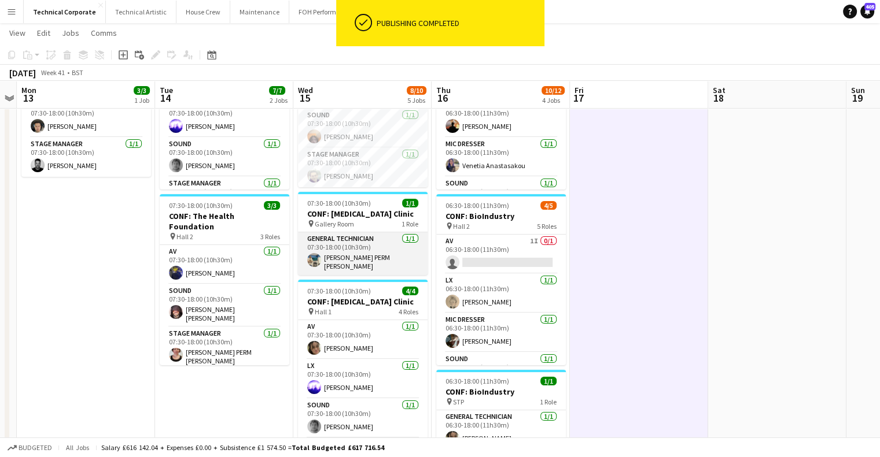
click at [370, 256] on app-card-role "General Technician [DATE] 07:30-18:00 (10h30m) [PERSON_NAME] PERM [PERSON_NAME]" at bounding box center [363, 253] width 130 height 43
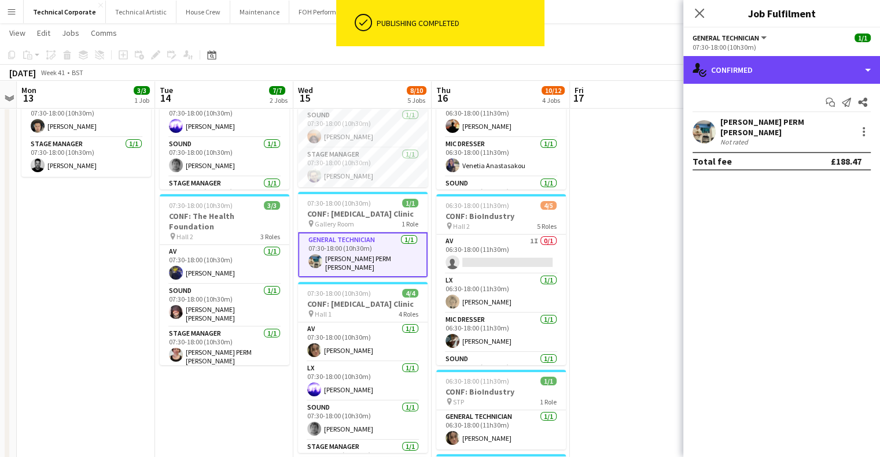
click at [801, 73] on div "single-neutral-actions-check-2 Confirmed" at bounding box center [781, 70] width 197 height 28
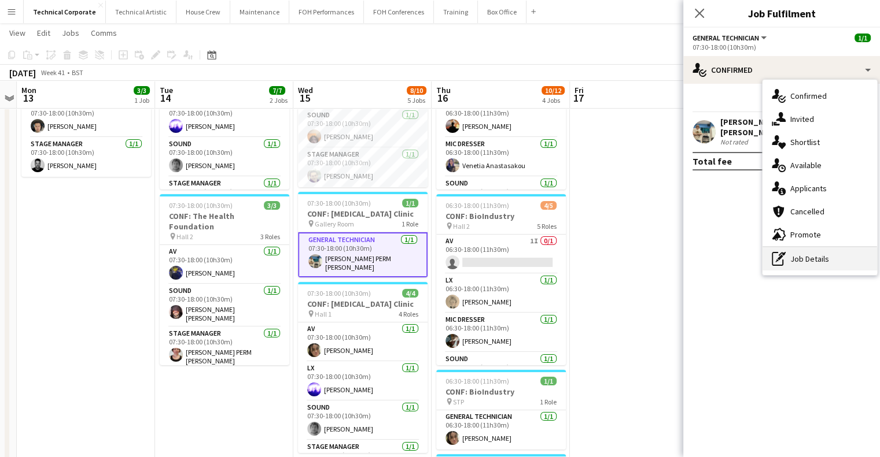
click at [811, 258] on div "pen-write Job Details" at bounding box center [819, 258] width 114 height 23
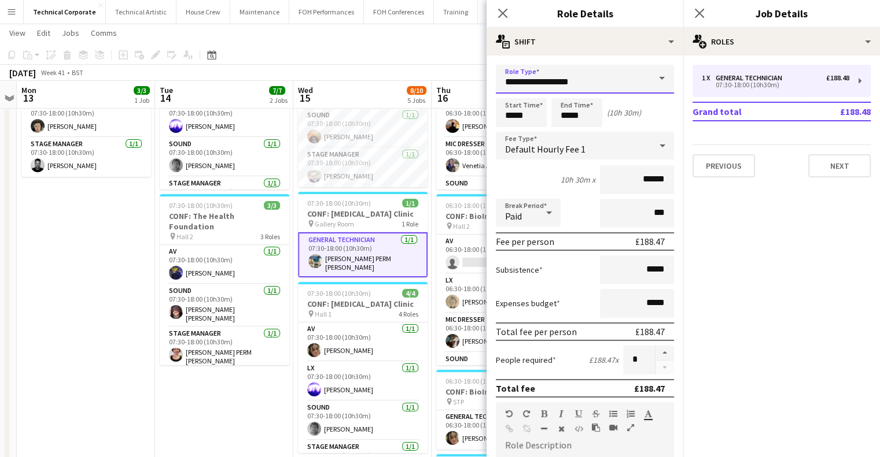
click at [609, 83] on input "**********" at bounding box center [585, 79] width 178 height 29
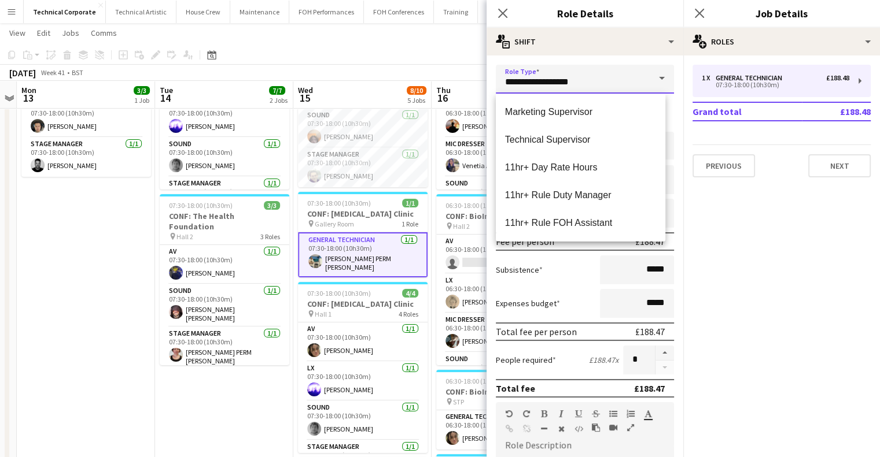
click at [585, 71] on input "**********" at bounding box center [585, 79] width 178 height 29
click at [595, 61] on div "**********" at bounding box center [584, 390] width 197 height 668
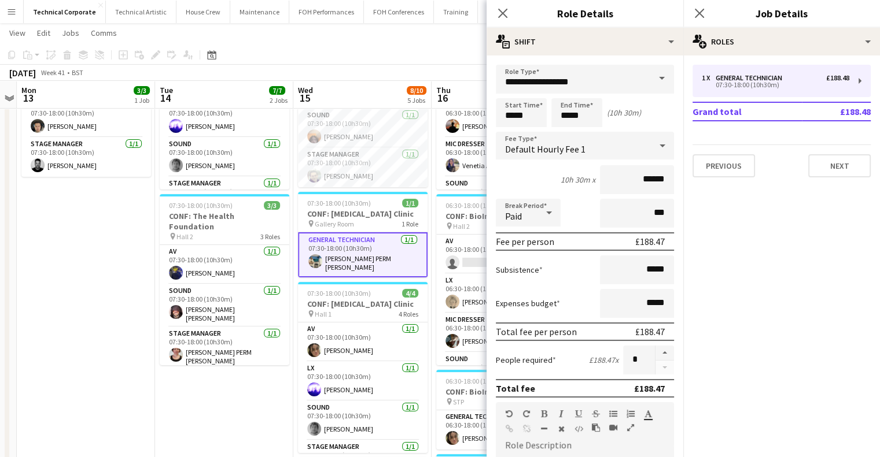
click at [578, 153] on span "Default Hourly Fee 1" at bounding box center [545, 149] width 80 height 12
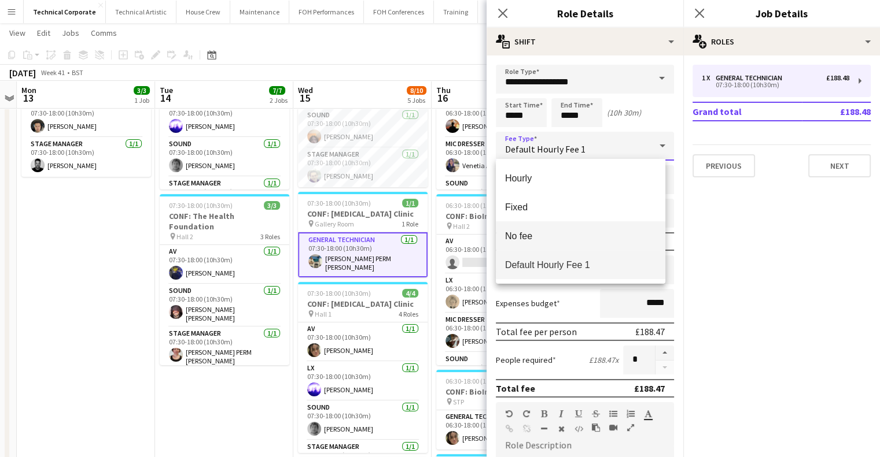
click at [562, 243] on mat-option "No fee" at bounding box center [580, 235] width 169 height 29
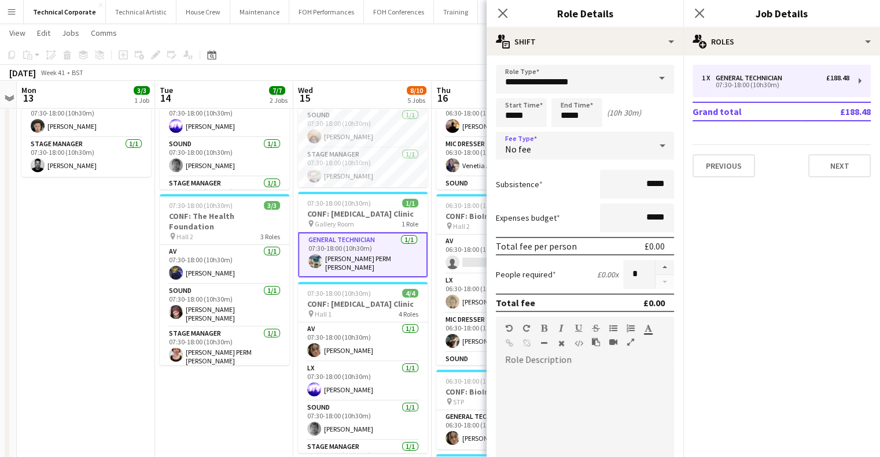
click at [250, 408] on app-date-cell "07:30-18:00 (10h30m) 4/4 CONF: [MEDICAL_DATA] Clinic pin Hall 1 4 Roles AV [DAT…" at bounding box center [224, 344] width 138 height 660
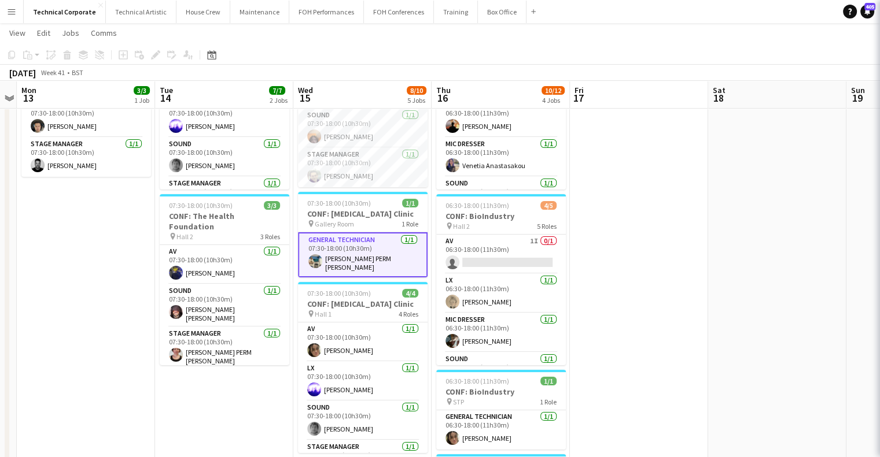
scroll to position [0, 0]
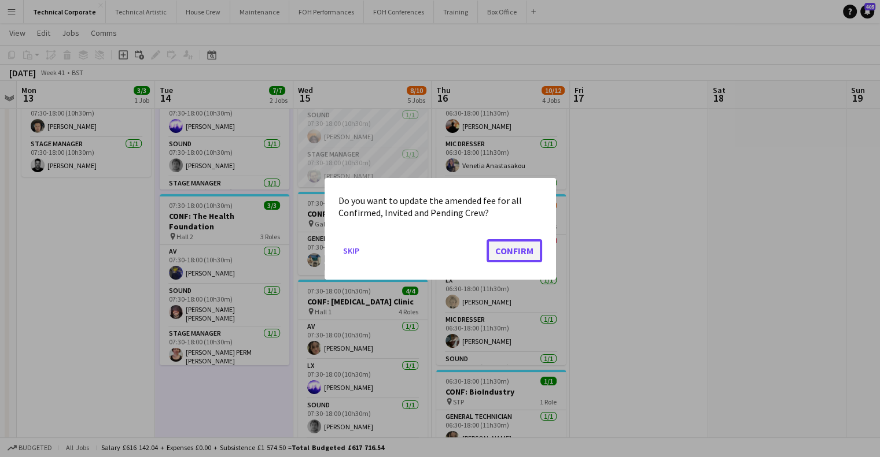
click at [519, 252] on button "Confirm" at bounding box center [514, 250] width 56 height 23
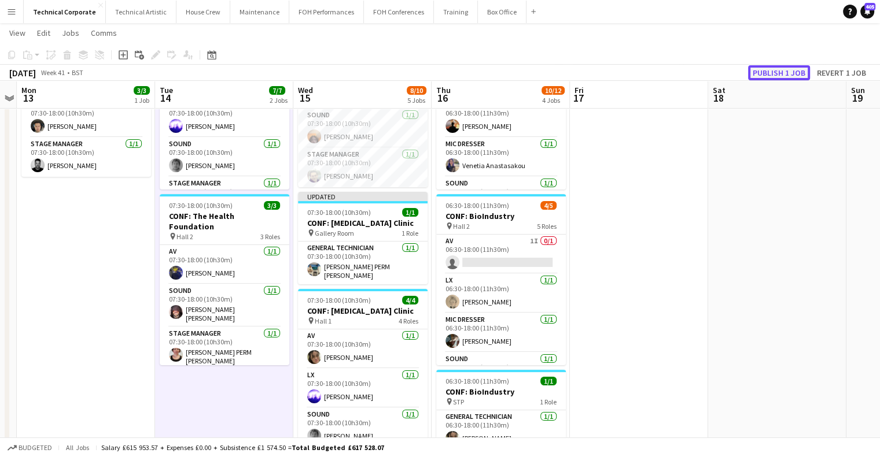
click at [756, 69] on button "Publish 1 job" at bounding box center [779, 72] width 62 height 15
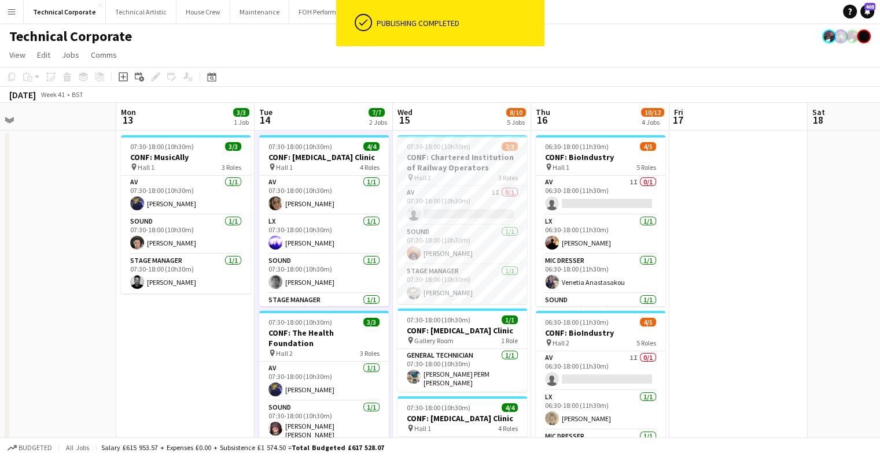
drag, startPoint x: 573, startPoint y: 251, endPoint x: 575, endPoint y: 440, distance: 189.1
click at [636, 254] on app-calendar-viewport "Fri 10 Sat 11 Sun 12 Mon 13 3/3 1 Job Tue 14 7/7 2 Jobs Wed 15 8/10 5 Jobs Thu …" at bounding box center [440, 447] width 880 height 688
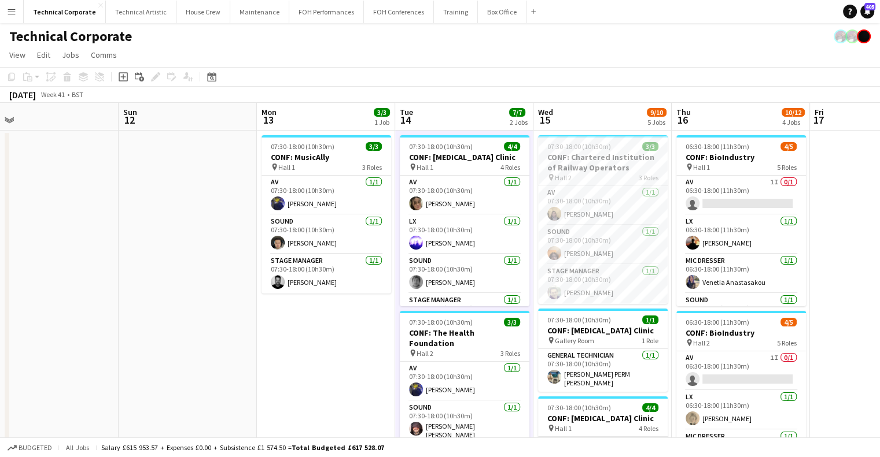
drag, startPoint x: 259, startPoint y: 154, endPoint x: 551, endPoint y: 207, distance: 296.7
click at [620, 206] on app-calendar-viewport "Thu 9 15/17 4 Jobs Fri 10 Sat 11 Sun 12 Mon 13 3/3 1 Job Tue 14 7/7 2 Jobs Wed …" at bounding box center [440, 447] width 880 height 688
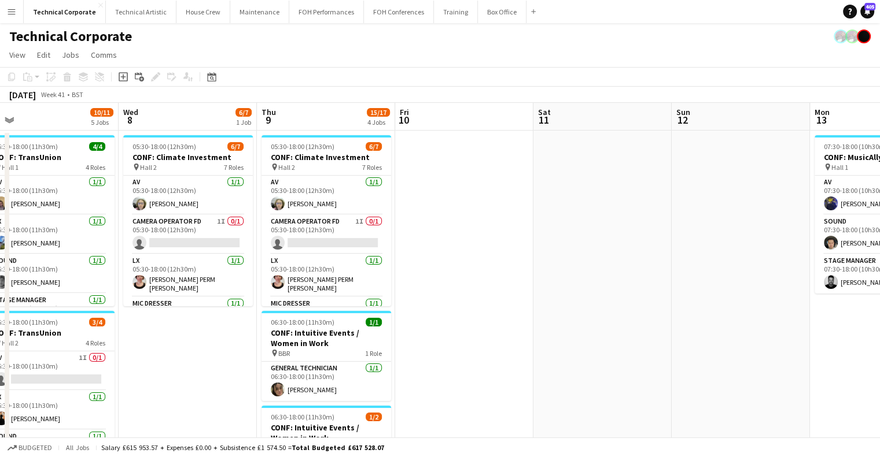
drag, startPoint x: 381, startPoint y: 200, endPoint x: 315, endPoint y: 122, distance: 102.5
click at [412, 195] on app-calendar-viewport "Sun 5 Mon 6 5/5 2 Jobs Tue 7 10/11 5 Jobs Wed 8 6/7 1 Job Thu 9 15/17 4 Jobs Fr…" at bounding box center [440, 447] width 880 height 688
click at [204, 78] on div "Date picker [DATE] [DATE] [DATE] M [DATE] T [DATE] W [DATE] T [DATE] F [DATE] S…" at bounding box center [208, 77] width 26 height 14
click at [213, 78] on icon "Date picker" at bounding box center [211, 76] width 9 height 9
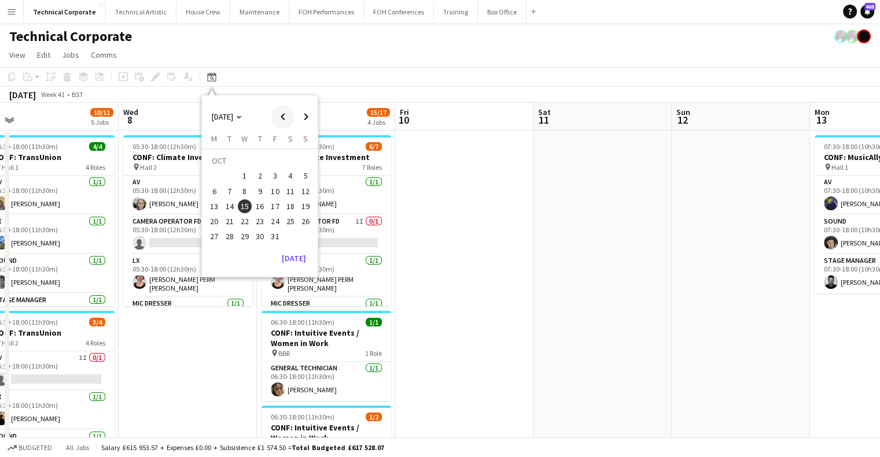
click at [284, 118] on span "Previous month" at bounding box center [282, 116] width 23 height 23
click at [276, 181] on span "5" at bounding box center [275, 176] width 14 height 14
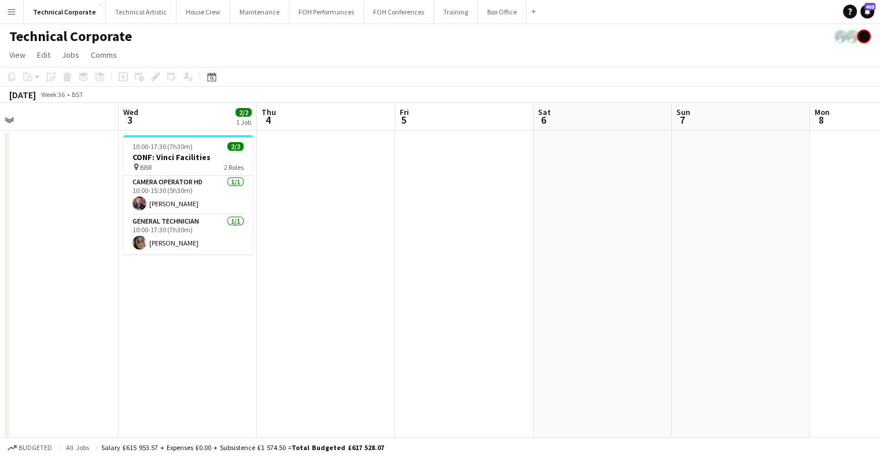
scroll to position [0, 398]
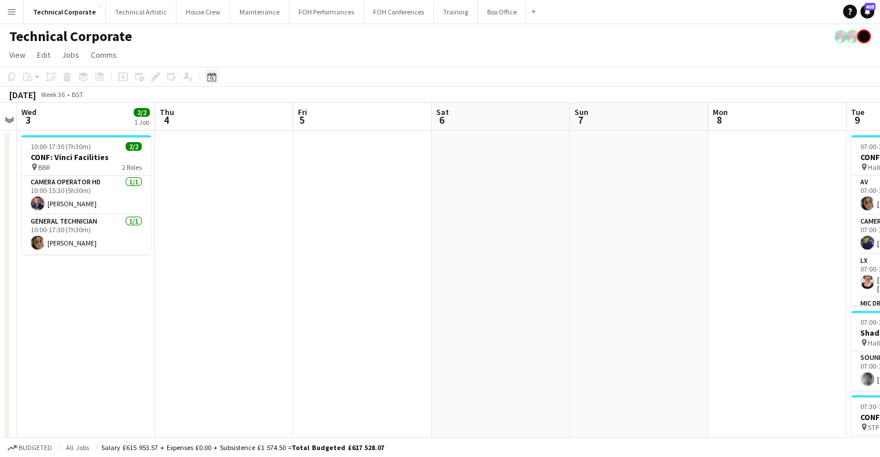
click at [210, 79] on icon at bounding box center [212, 78] width 4 height 4
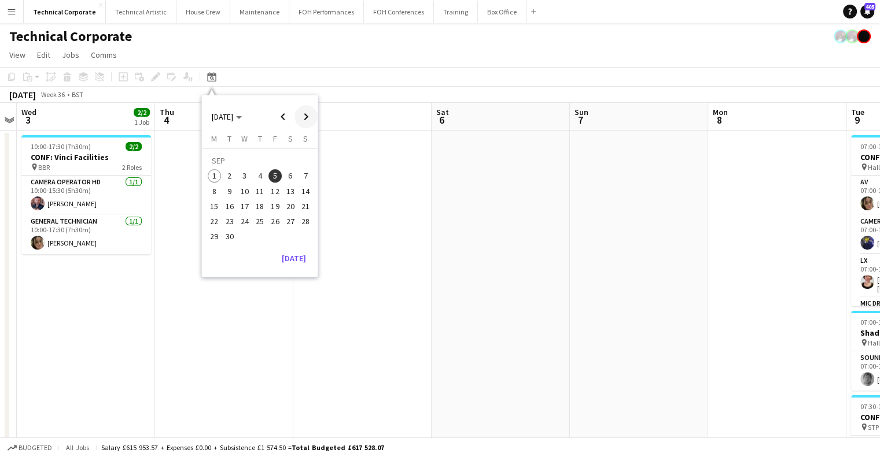
click at [311, 116] on span "Next month" at bounding box center [305, 116] width 23 height 23
click at [245, 210] on span "15" at bounding box center [245, 207] width 14 height 14
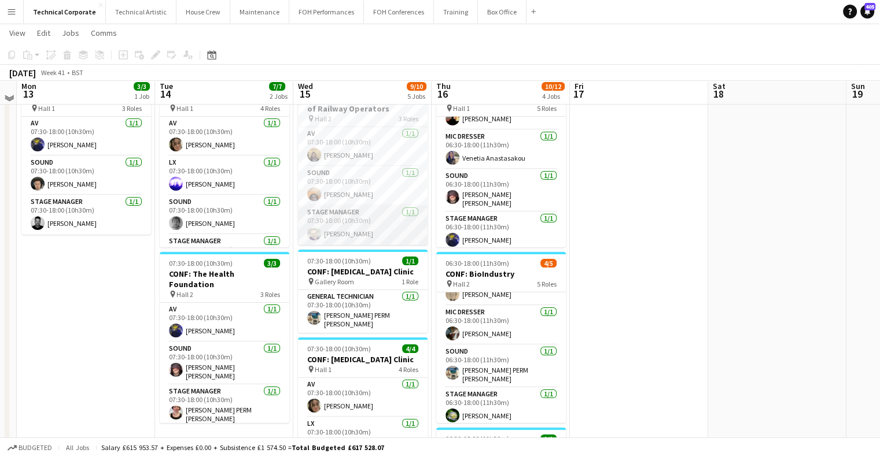
scroll to position [0, 0]
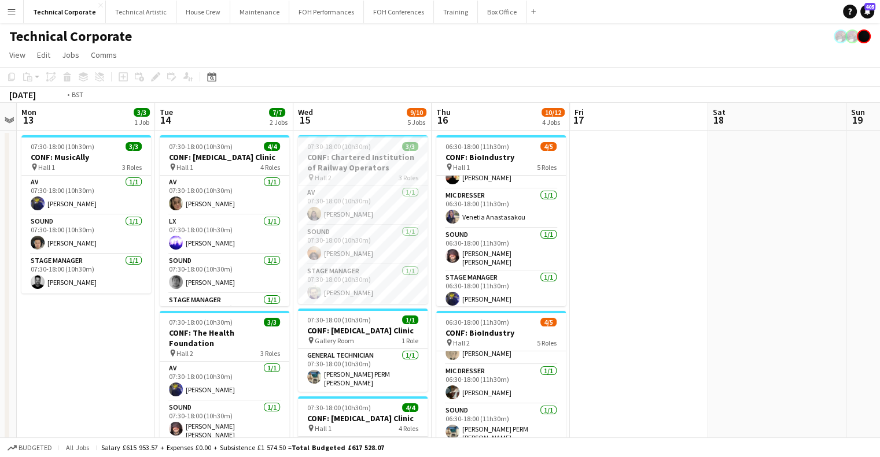
drag, startPoint x: 567, startPoint y: 253, endPoint x: 414, endPoint y: 242, distance: 153.6
click at [228, 258] on app-calendar-viewport "Fri 10 Sat 11 Sun 12 Mon 13 3/3 1 Job Tue 14 7/7 2 Jobs Wed 15 9/10 5 Jobs Thu …" at bounding box center [440, 447] width 880 height 688
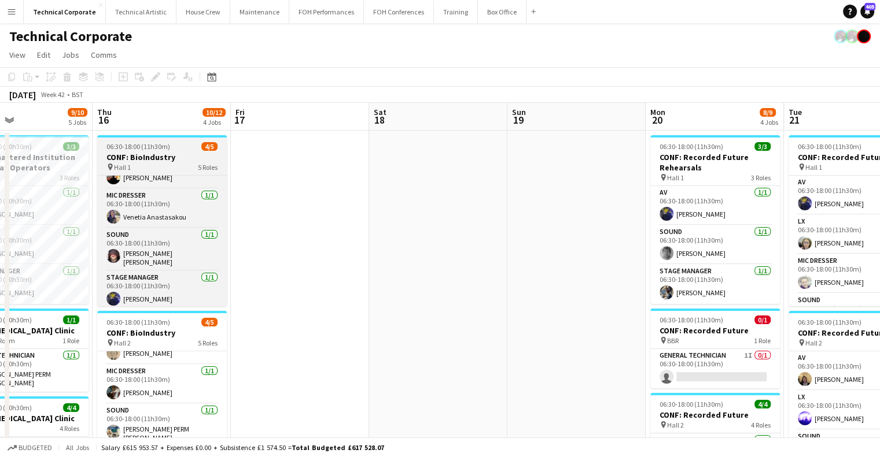
scroll to position [65, 0]
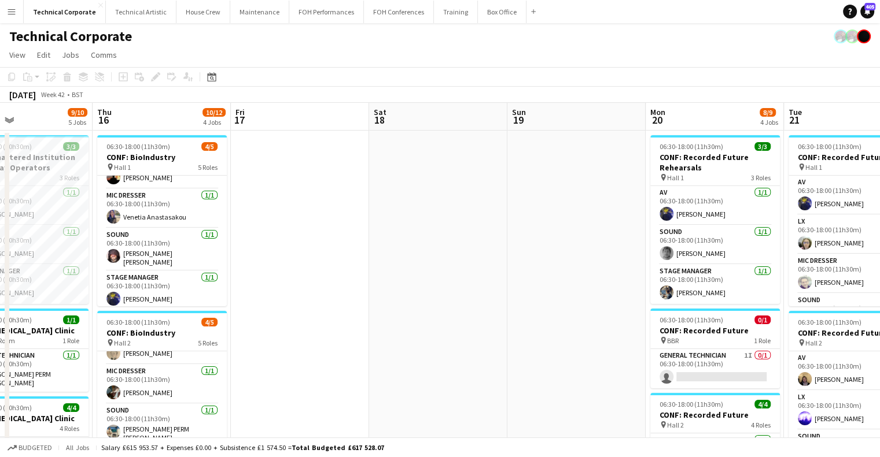
drag, startPoint x: 209, startPoint y: 75, endPoint x: 247, endPoint y: 99, distance: 45.7
click at [209, 75] on icon "Date picker" at bounding box center [211, 76] width 9 height 9
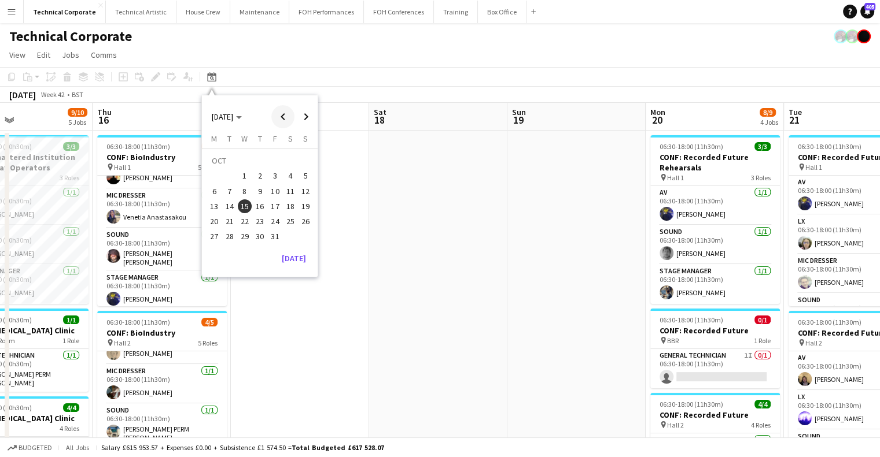
click at [290, 120] on span "Previous month" at bounding box center [282, 116] width 23 height 23
click at [229, 204] on span "16" at bounding box center [230, 207] width 14 height 14
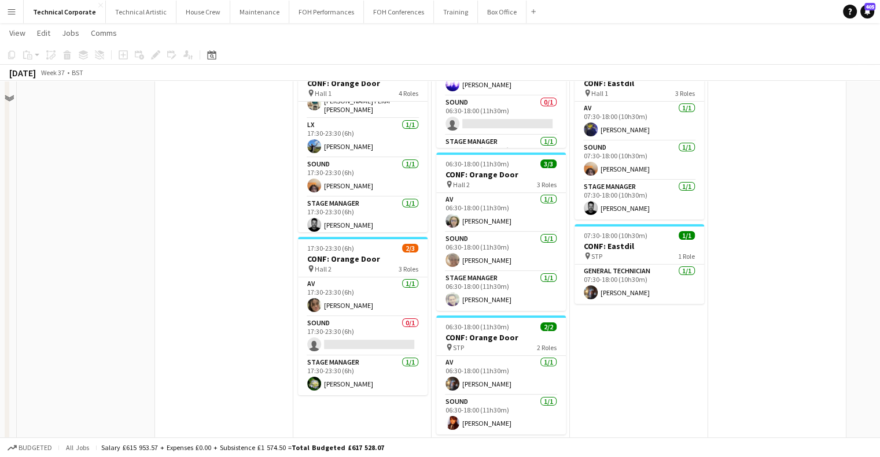
scroll to position [231, 0]
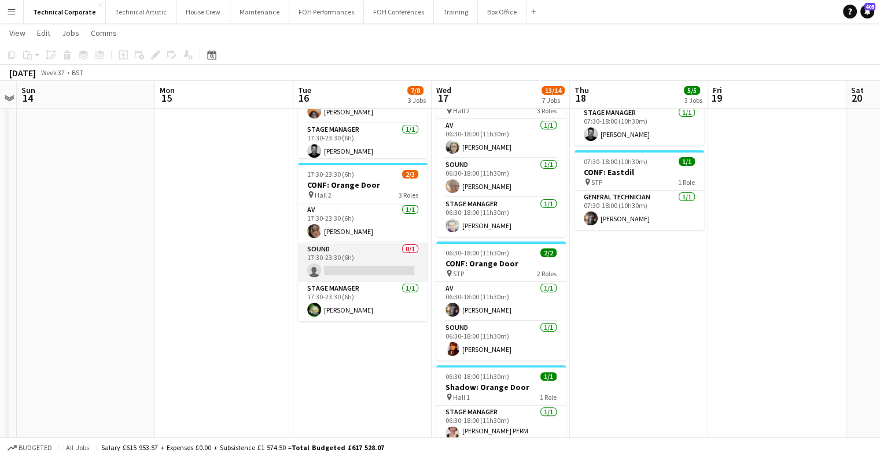
click at [338, 265] on app-card-role "Sound 0/1 17:30-23:30 (6h) single-neutral-actions" at bounding box center [363, 262] width 130 height 39
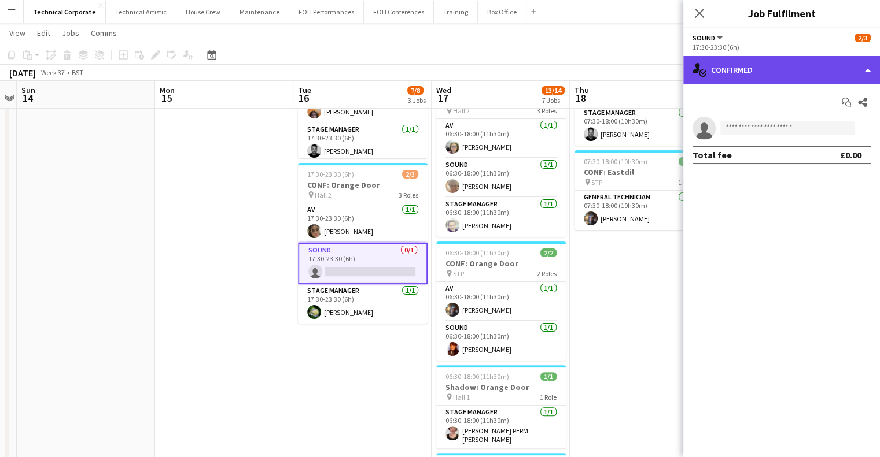
click at [726, 78] on div "single-neutral-actions-check-2 Confirmed" at bounding box center [781, 70] width 197 height 28
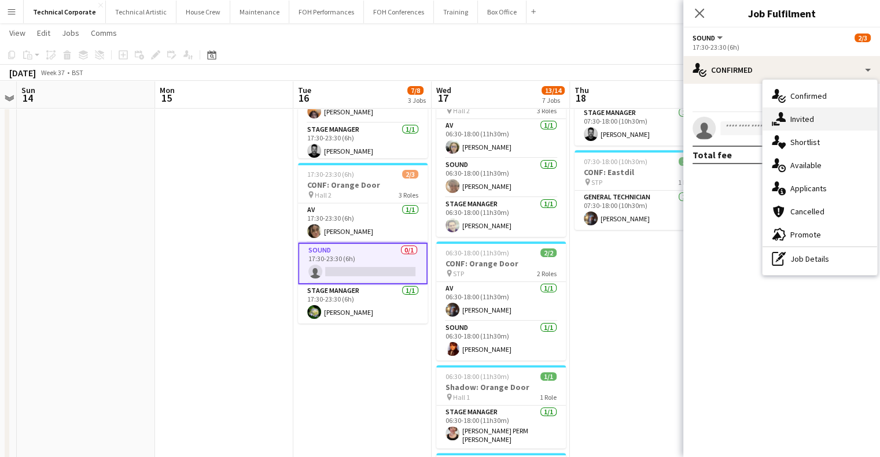
click at [779, 123] on icon "single-neutral-actions-share-1" at bounding box center [778, 119] width 14 height 14
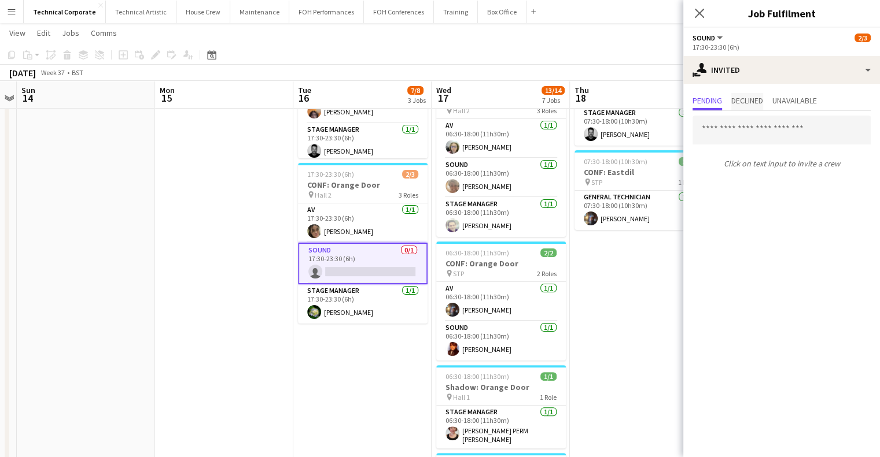
click at [763, 93] on span "Declined" at bounding box center [747, 101] width 32 height 17
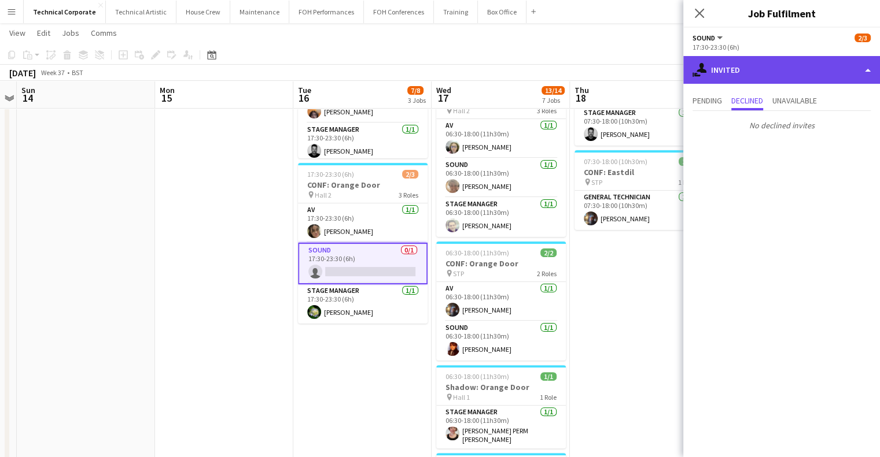
click at [778, 72] on div "single-neutral-actions-share-1 Invited" at bounding box center [781, 70] width 197 height 28
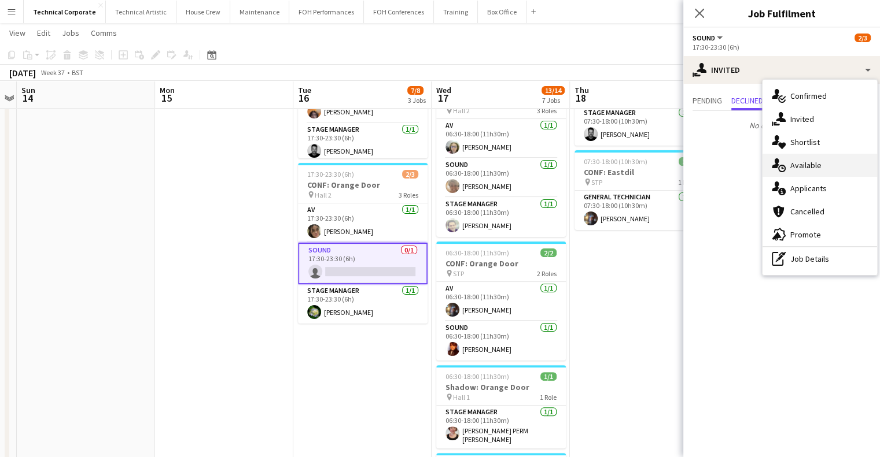
click at [774, 172] on div "single-neutral-actions-upload Available" at bounding box center [819, 165] width 114 height 23
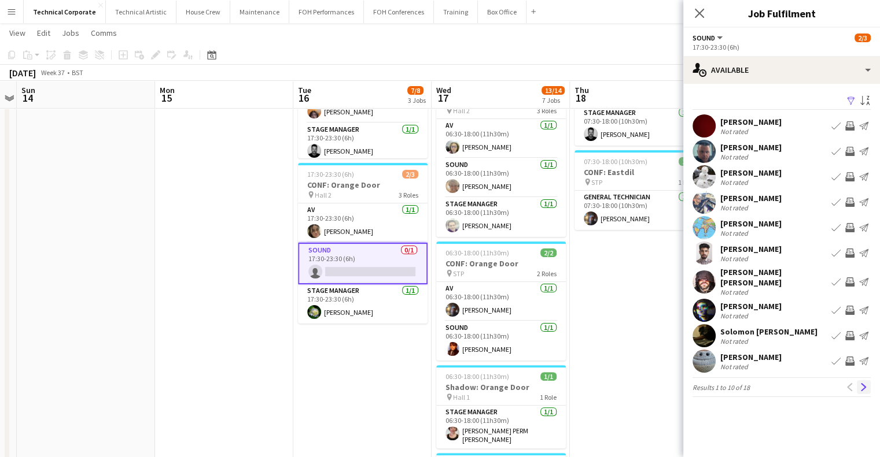
click at [863, 383] on app-icon "Next" at bounding box center [863, 387] width 8 height 8
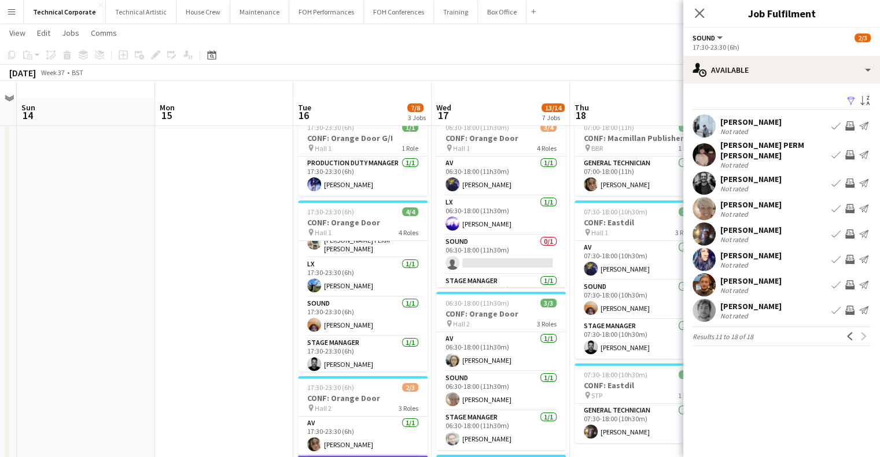
scroll to position [0, 0]
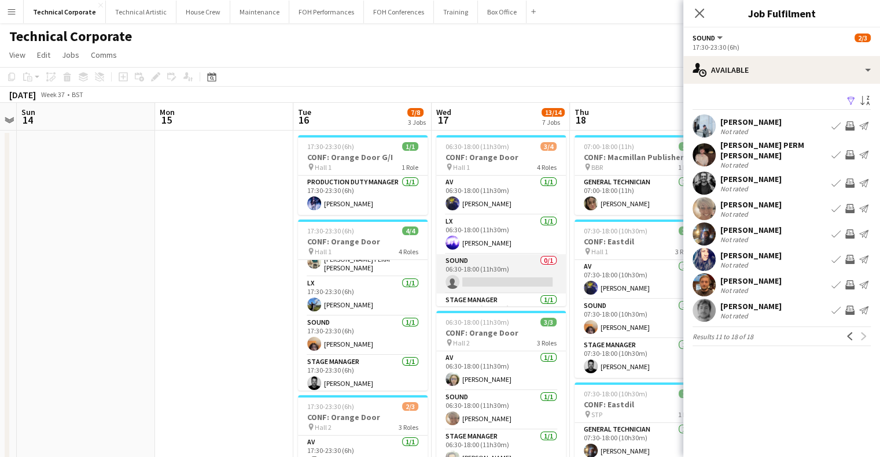
click at [454, 275] on app-card-role "Sound 0/1 06:30-18:00 (11h30m) single-neutral-actions" at bounding box center [501, 273] width 130 height 39
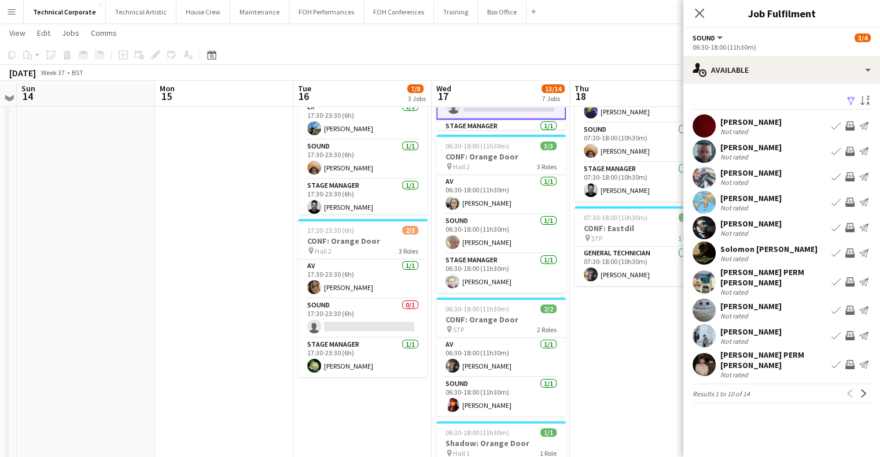
scroll to position [173, 0]
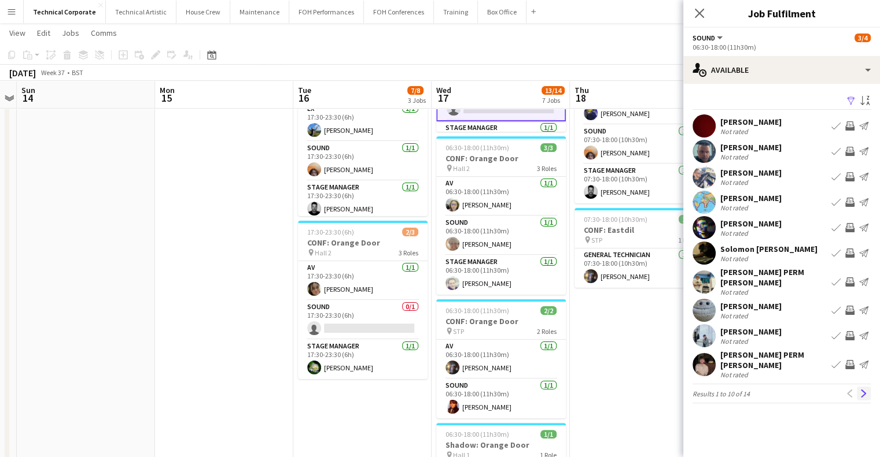
click at [862, 390] on app-icon "Next" at bounding box center [863, 394] width 8 height 8
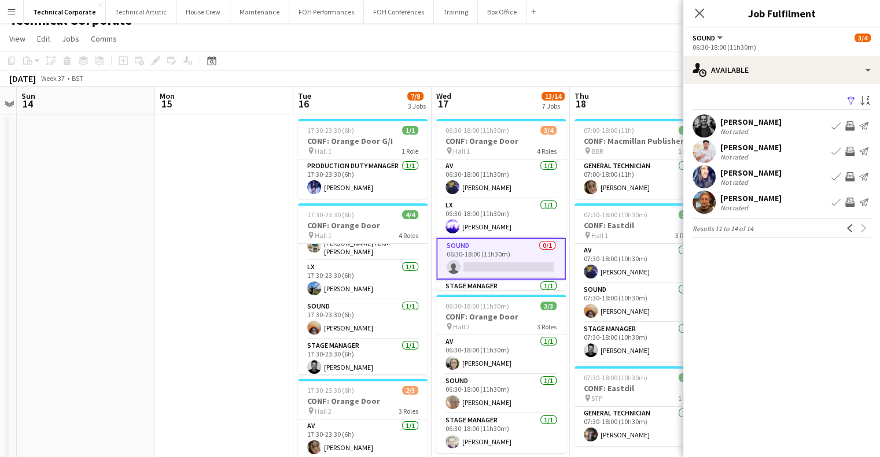
scroll to position [0, 0]
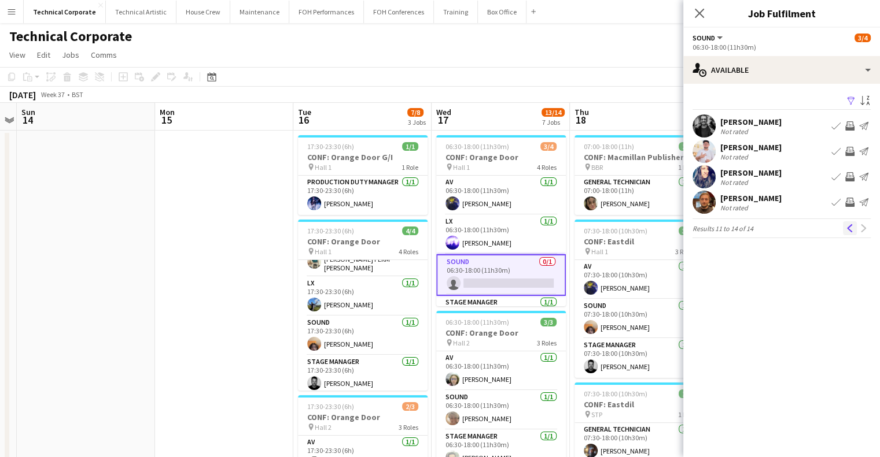
click at [849, 231] on app-icon "Previous" at bounding box center [849, 228] width 8 height 8
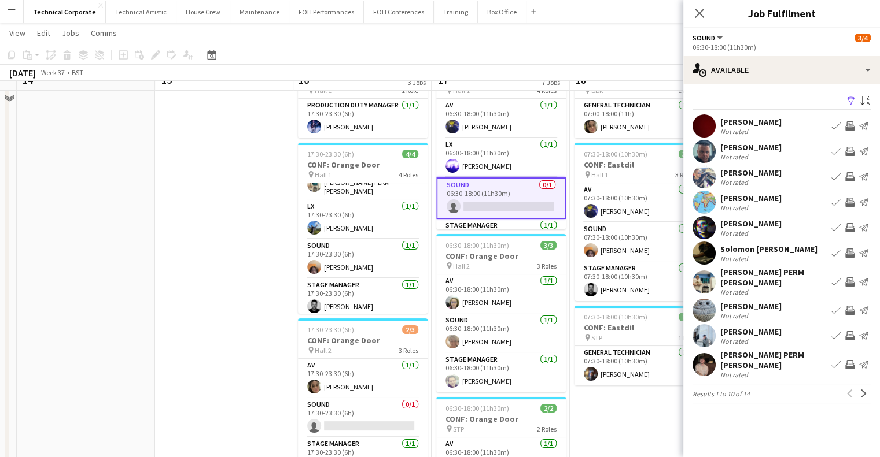
scroll to position [58, 0]
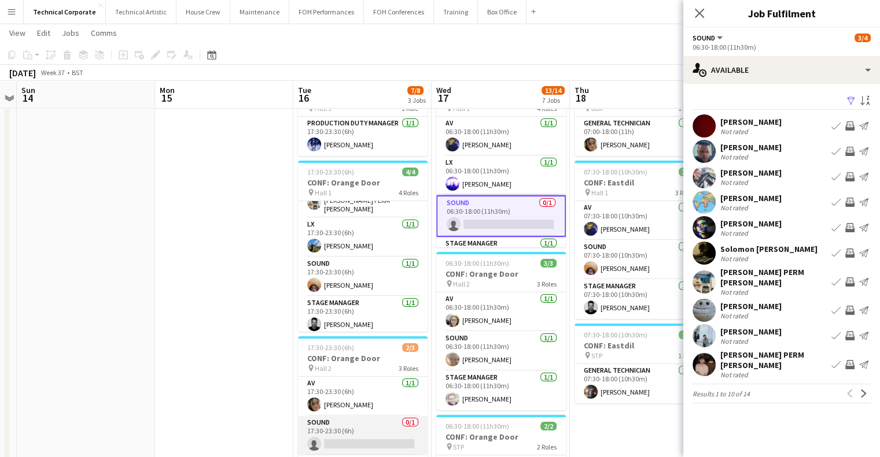
click at [356, 426] on app-card-role "Sound 0/1 17:30-23:30 (6h) single-neutral-actions" at bounding box center [363, 435] width 130 height 39
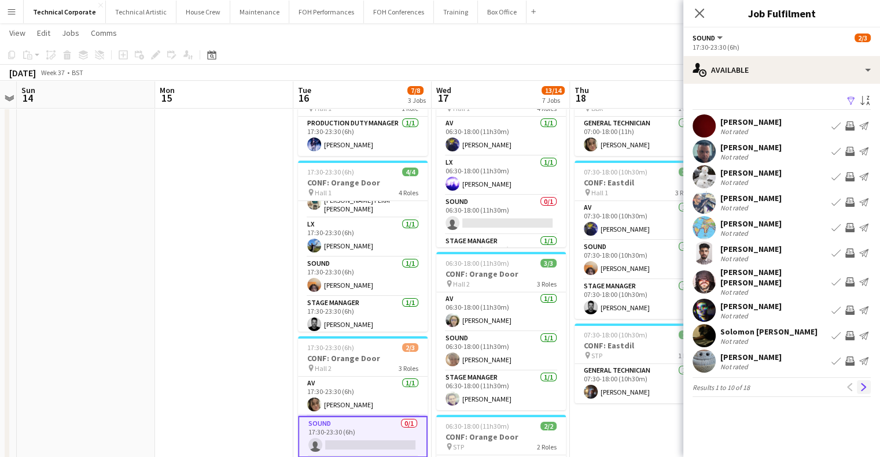
click at [863, 380] on button "Next" at bounding box center [863, 387] width 14 height 14
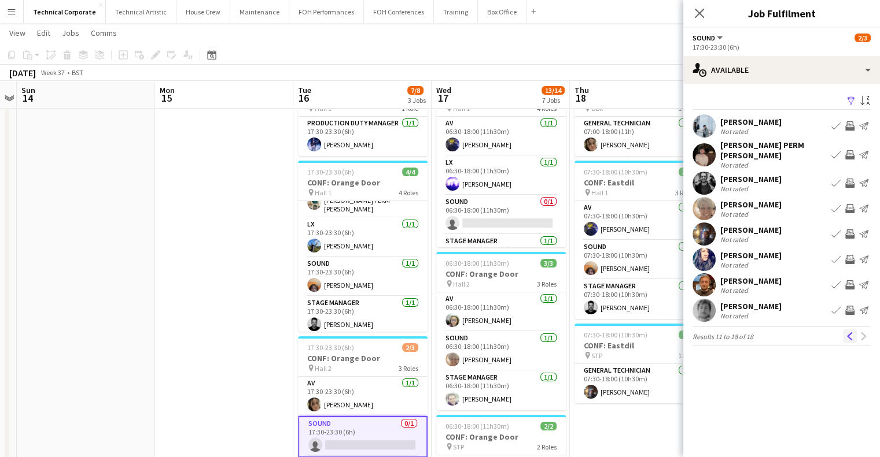
click at [846, 333] on app-icon "Previous" at bounding box center [849, 337] width 8 height 8
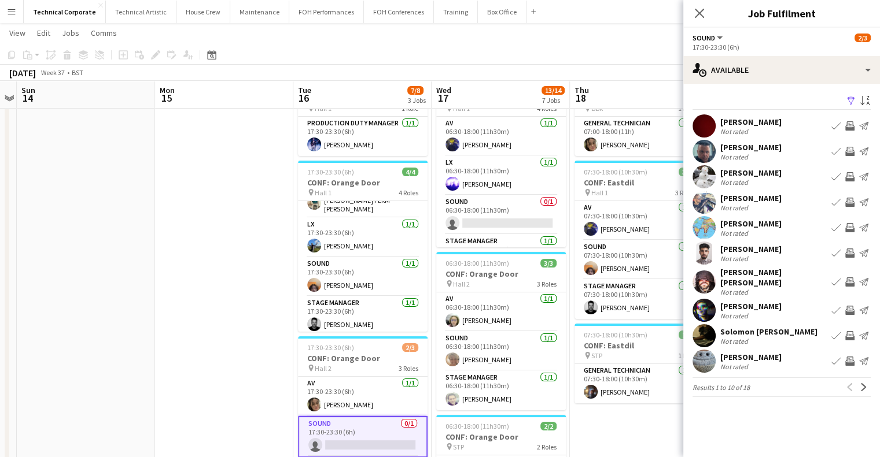
click at [849, 182] on button "Invite crew" at bounding box center [850, 177] width 14 height 14
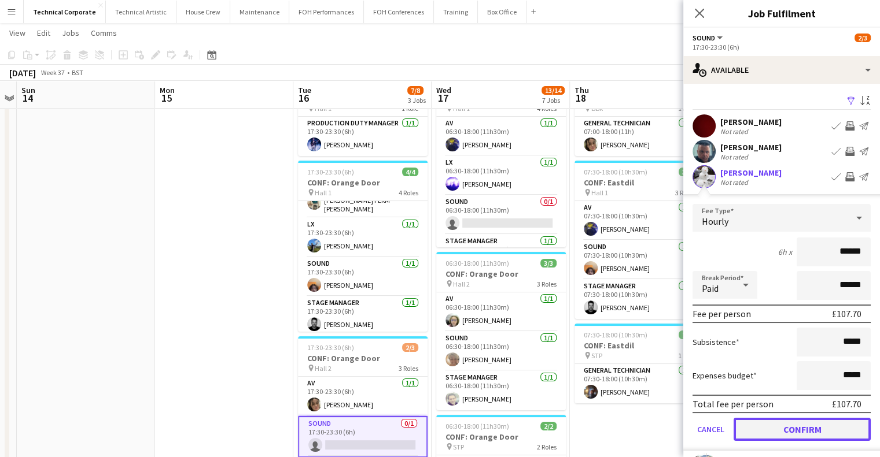
click at [804, 423] on button "Confirm" at bounding box center [801, 429] width 137 height 23
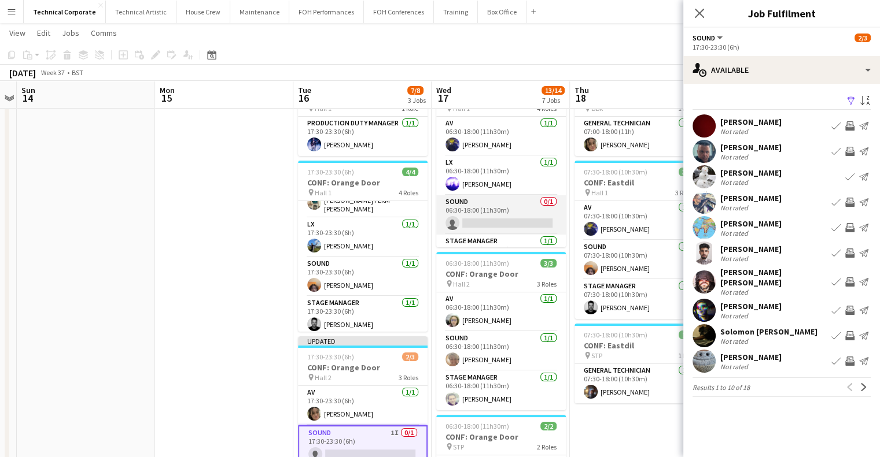
click at [530, 215] on app-card-role "Sound 0/1 06:30-18:00 (11h30m) single-neutral-actions" at bounding box center [501, 214] width 130 height 39
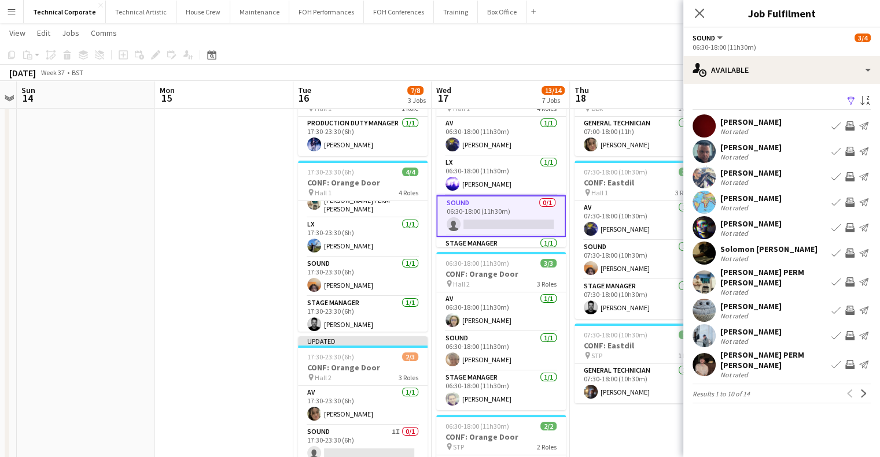
click at [866, 390] on app-icon "Next" at bounding box center [863, 394] width 8 height 8
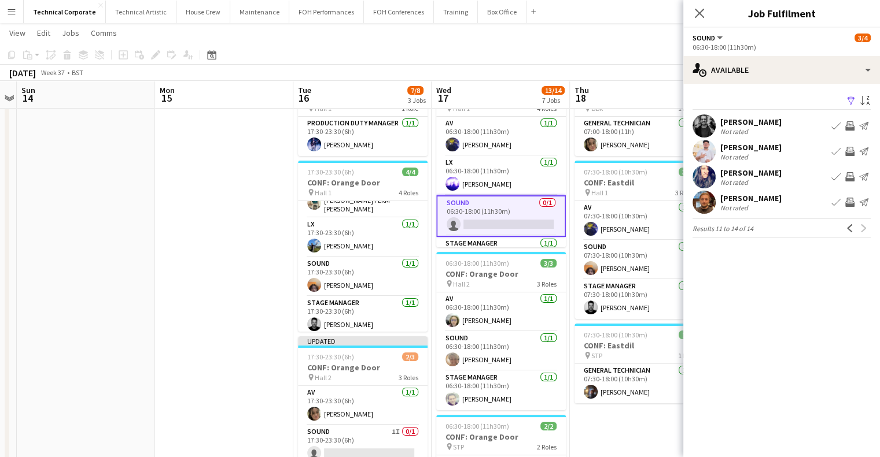
click at [845, 152] on app-icon "Invite crew" at bounding box center [849, 151] width 9 height 9
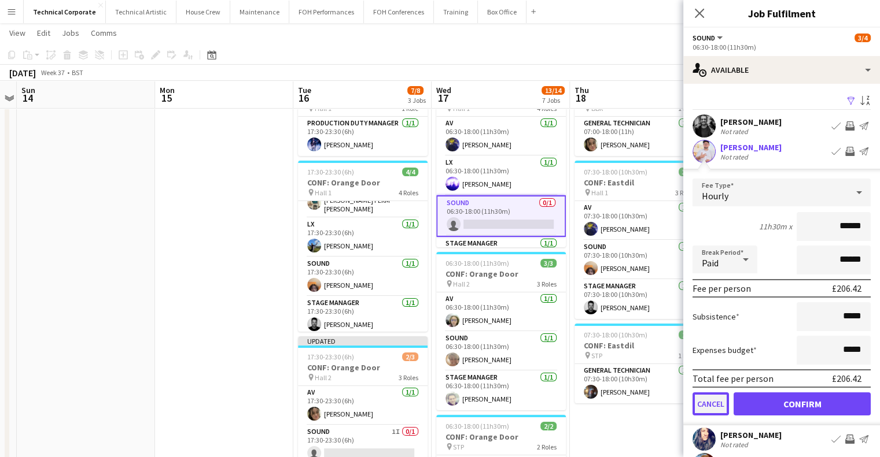
click at [704, 401] on button "Cancel" at bounding box center [710, 404] width 36 height 23
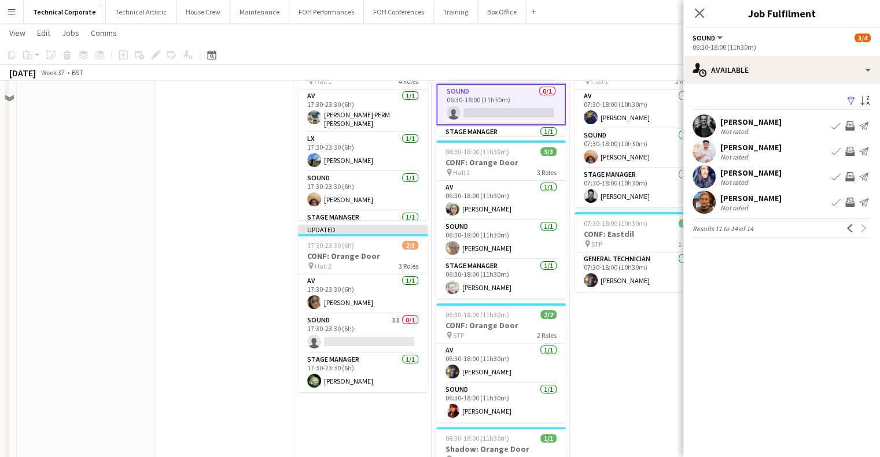
scroll to position [173, 0]
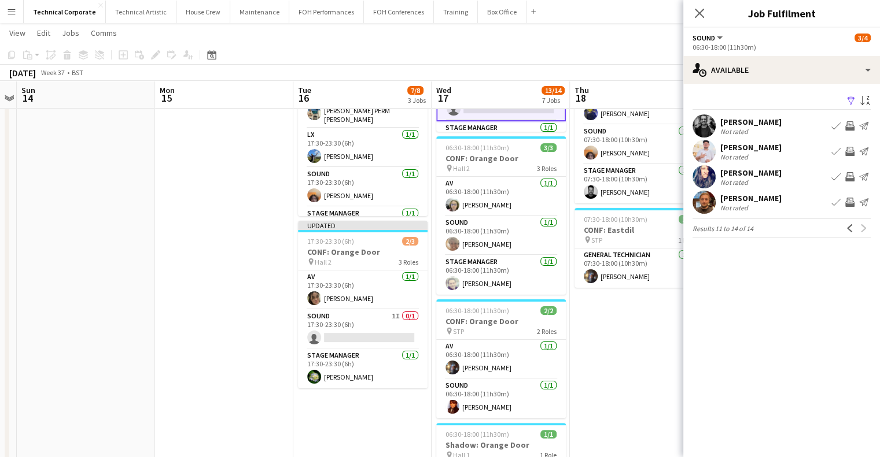
click at [756, 120] on div "[PERSON_NAME]" at bounding box center [750, 122] width 61 height 10
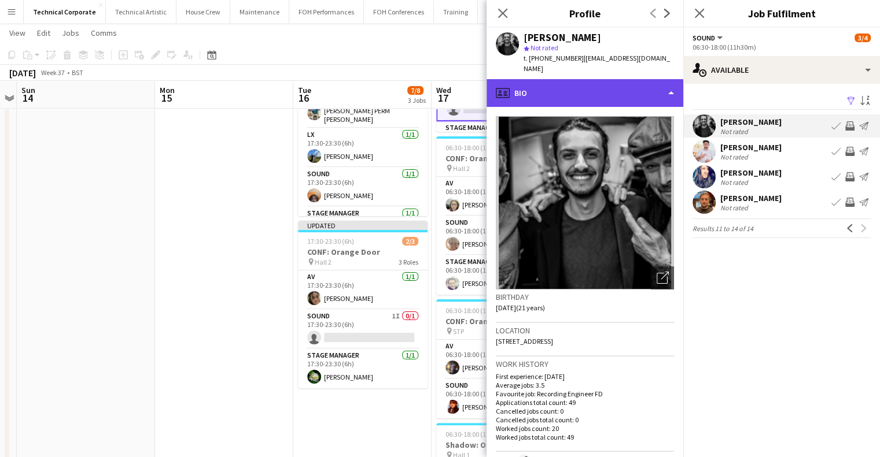
click at [588, 83] on div "profile Bio" at bounding box center [584, 93] width 197 height 28
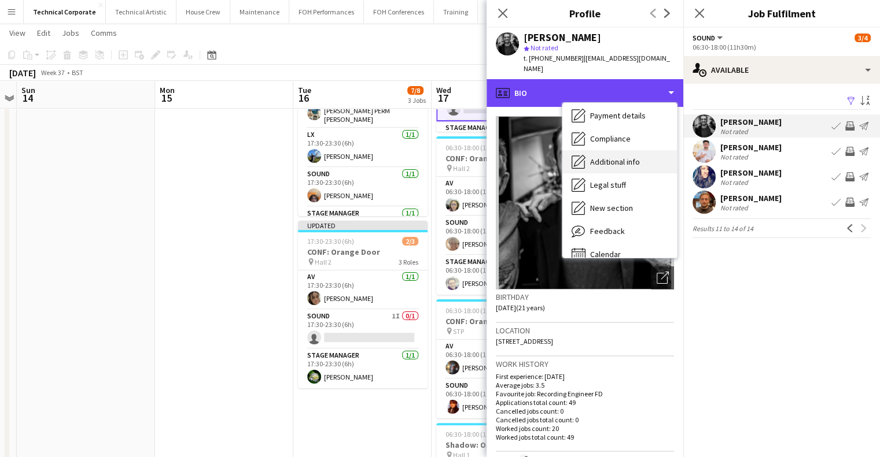
scroll to position [155, 0]
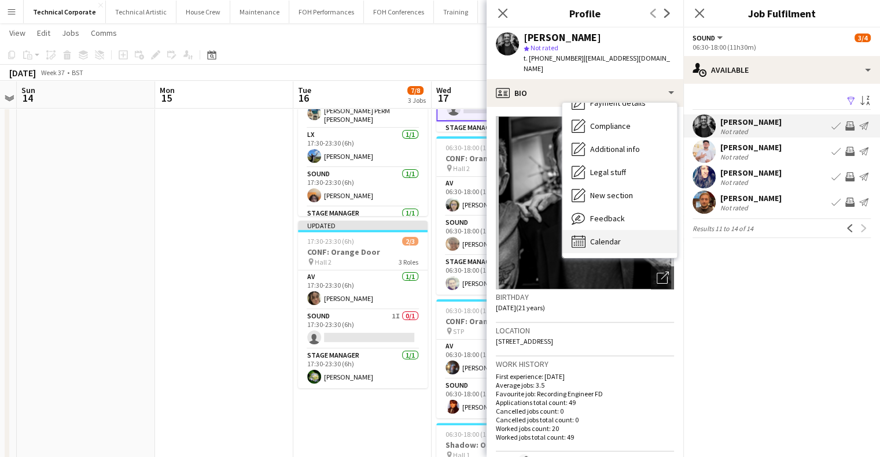
click at [622, 230] on div "Calendar Calendar" at bounding box center [619, 241] width 114 height 23
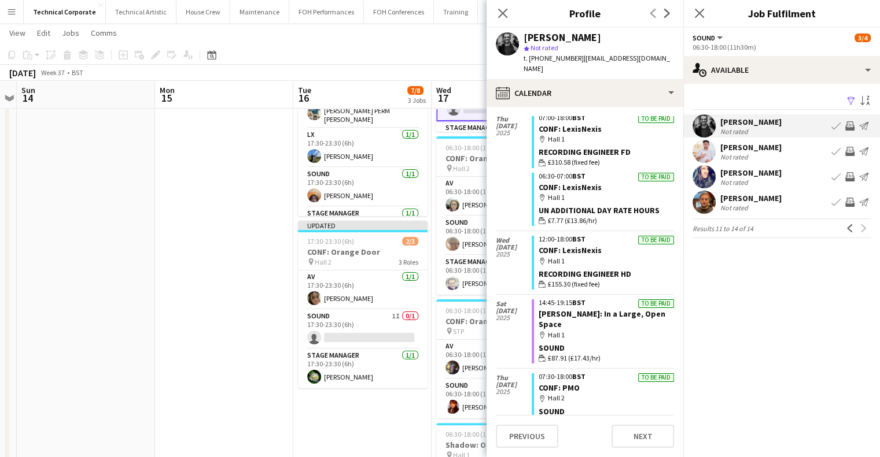
scroll to position [1903, 0]
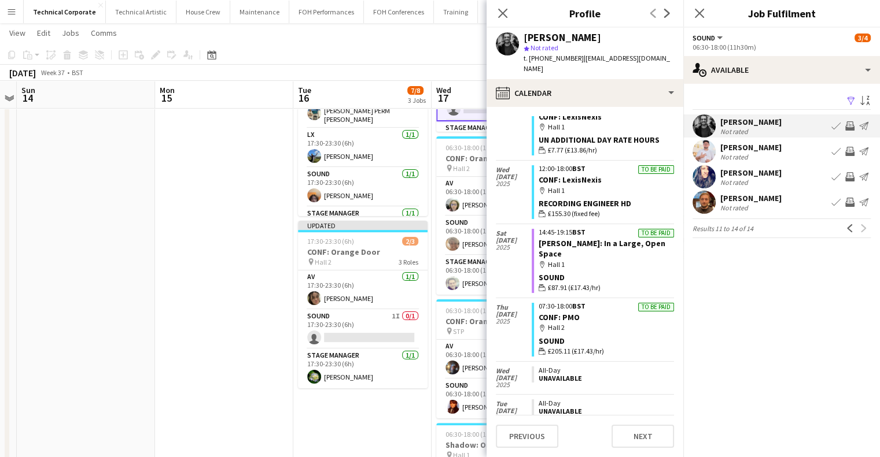
click at [848, 122] on app-icon "Invite crew" at bounding box center [849, 125] width 9 height 9
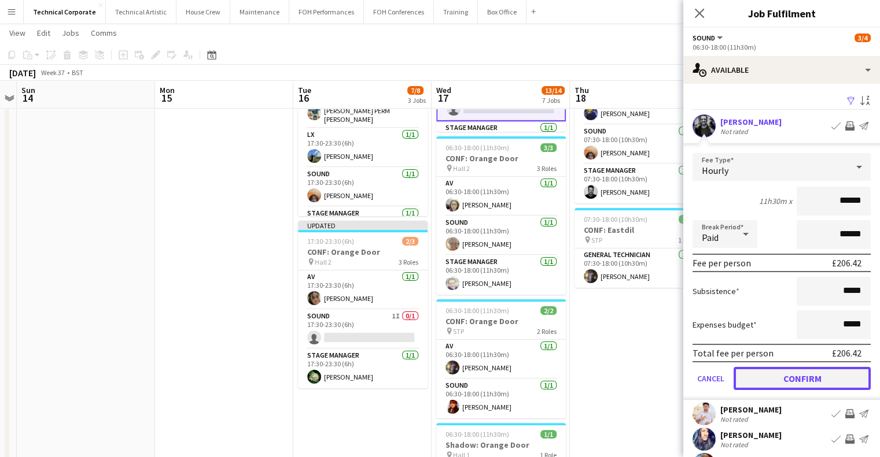
click at [793, 382] on button "Confirm" at bounding box center [801, 378] width 137 height 23
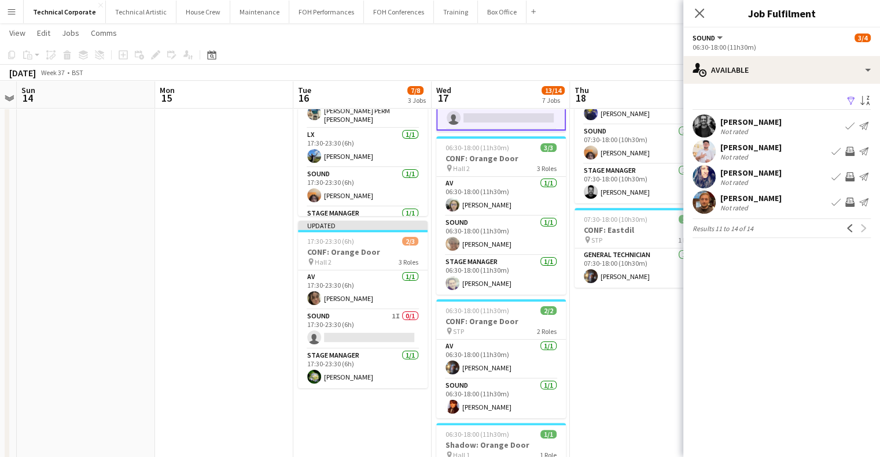
click at [614, 365] on app-date-cell "07:00-18:00 (11h) 1/1 CONF: Macmillan Publishers pin BBR 1 Role General Technic…" at bounding box center [639, 395] width 138 height 878
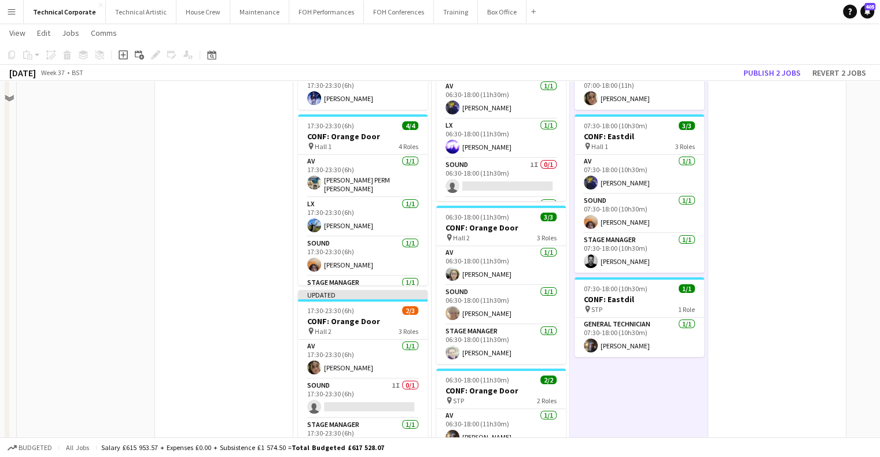
scroll to position [58, 0]
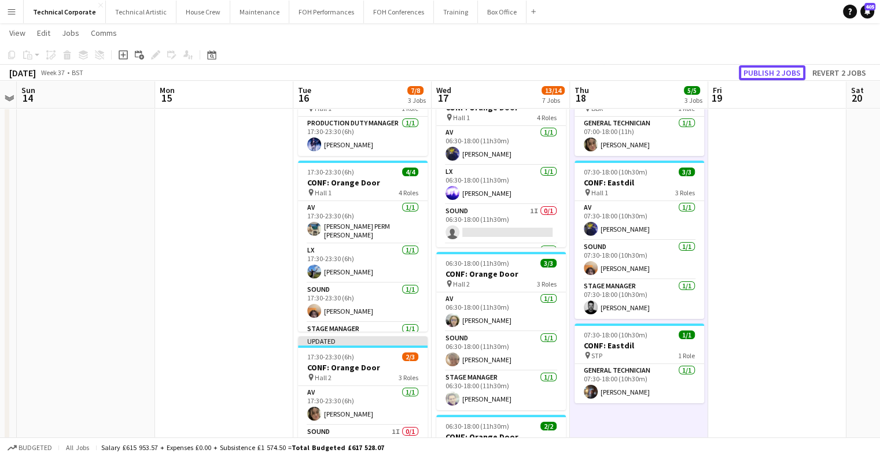
click at [759, 73] on button "Publish 2 jobs" at bounding box center [771, 72] width 67 height 15
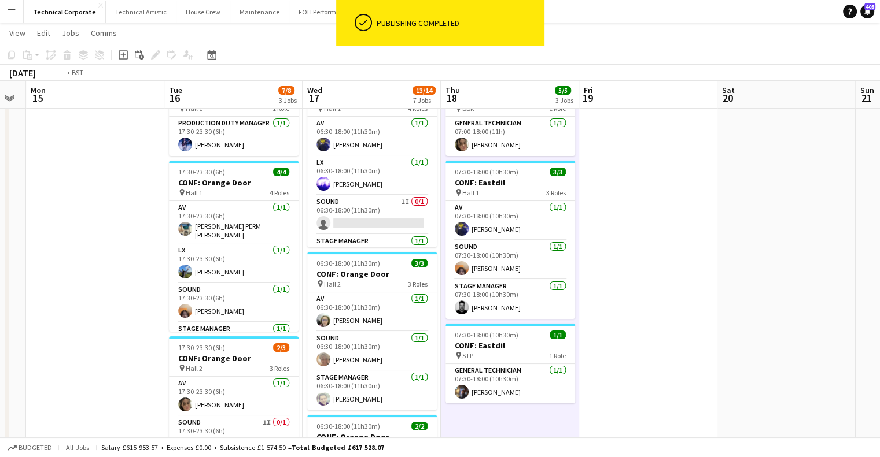
drag, startPoint x: 619, startPoint y: 301, endPoint x: 290, endPoint y: 305, distance: 329.0
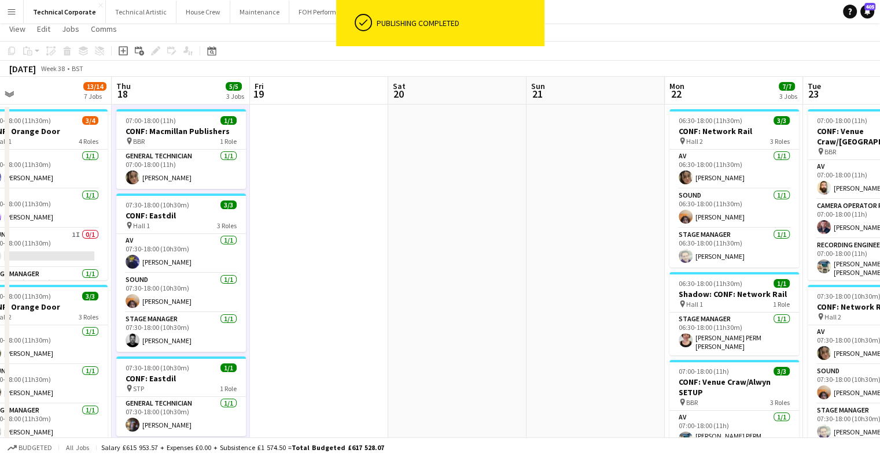
scroll to position [0, 0]
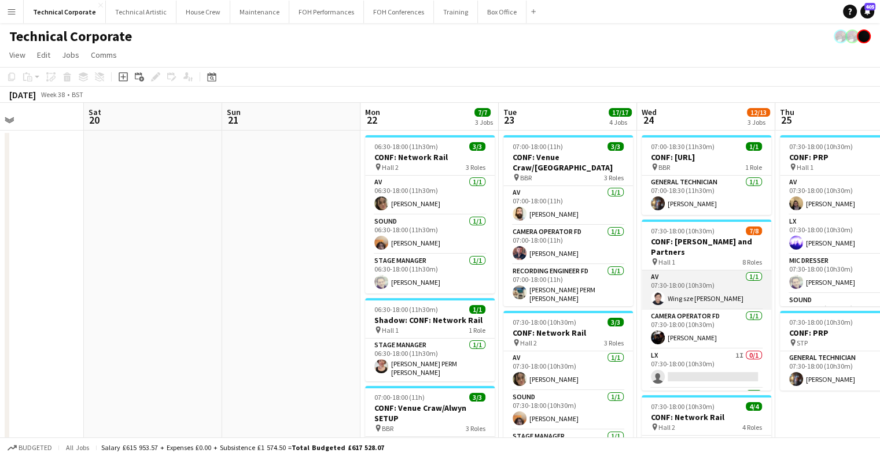
drag, startPoint x: 415, startPoint y: 293, endPoint x: 408, endPoint y: 291, distance: 6.8
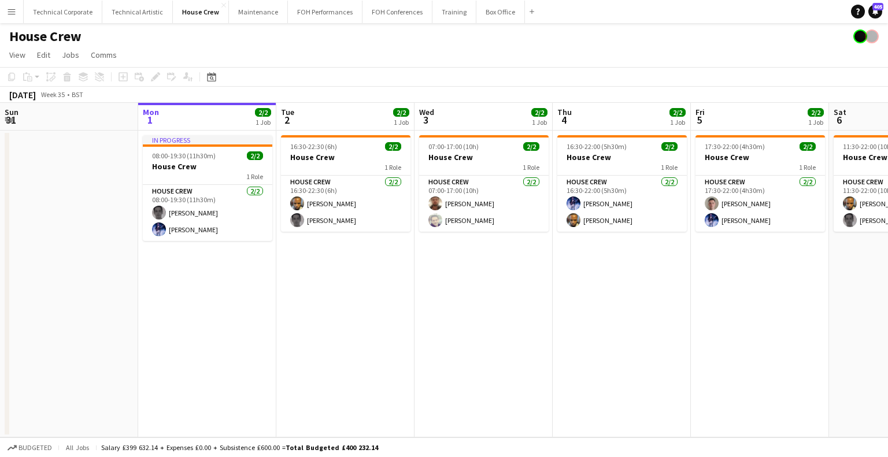
click at [12, 17] on button "Menu" at bounding box center [11, 11] width 23 height 23
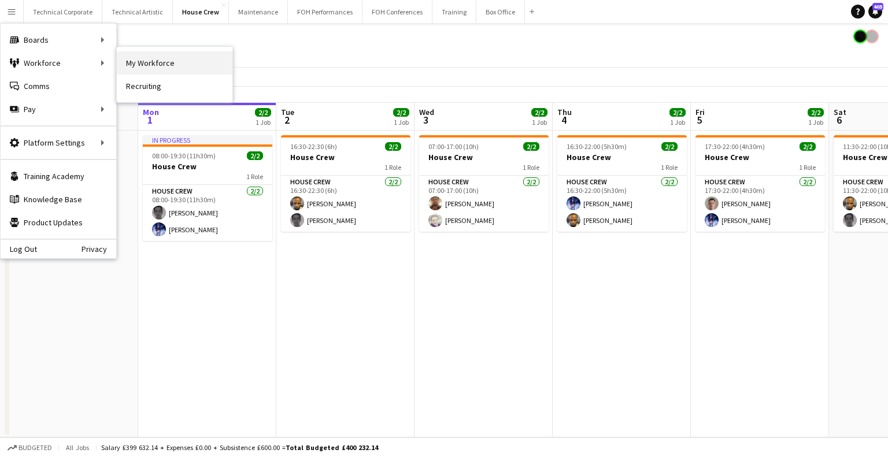
click at [150, 64] on link "My Workforce" at bounding box center [175, 62] width 116 height 23
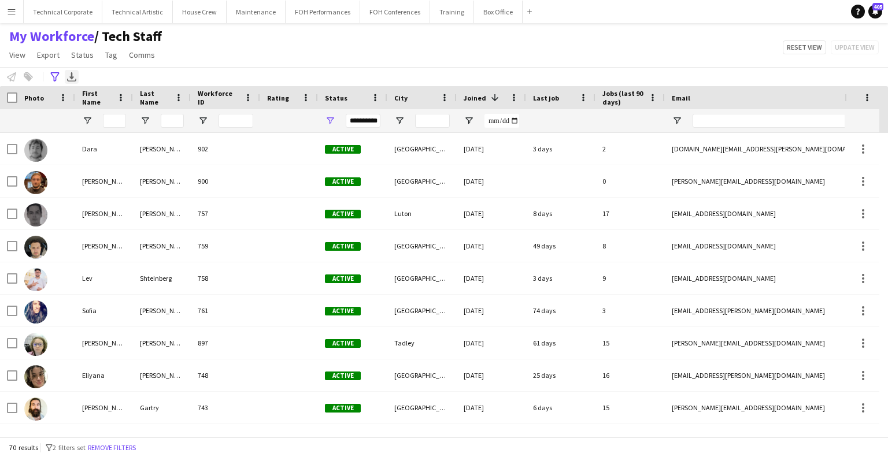
click at [76, 78] on div "Export XLSX" at bounding box center [72, 77] width 14 height 14
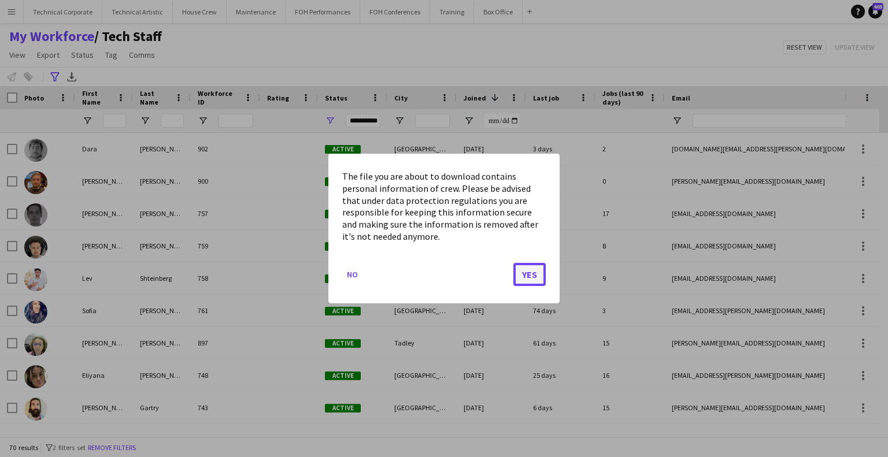
click at [519, 278] on button "Yes" at bounding box center [529, 274] width 32 height 23
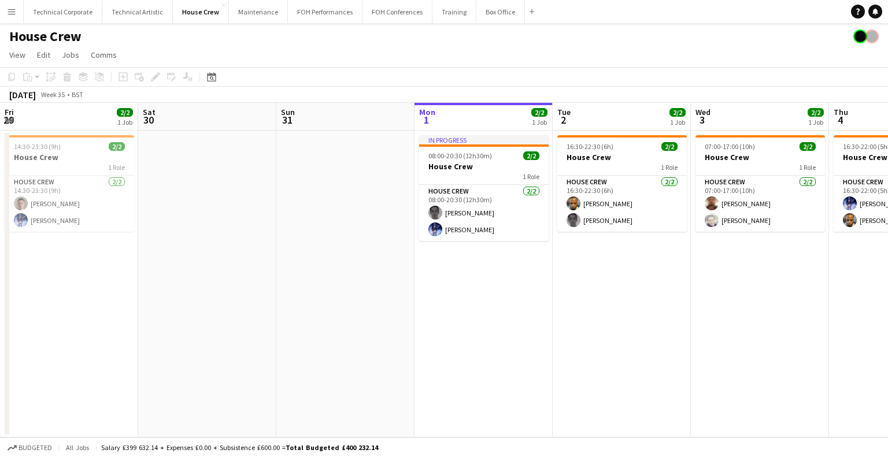
scroll to position [0, 276]
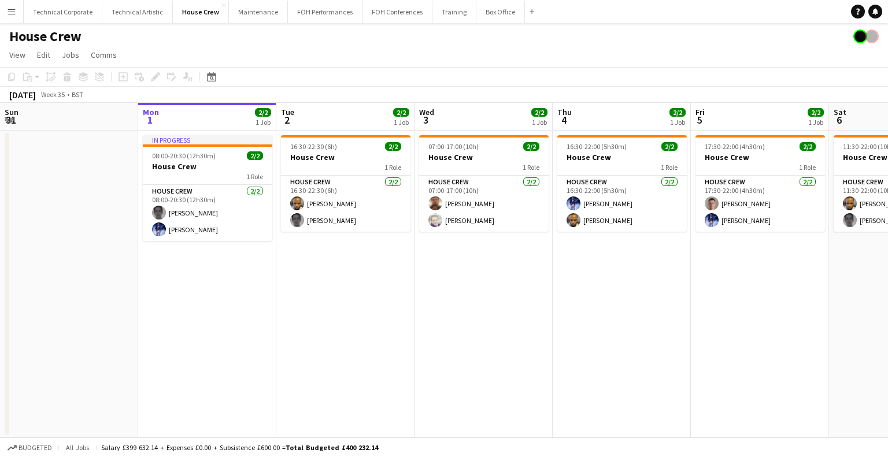
click at [11, 6] on button "Menu" at bounding box center [11, 11] width 23 height 23
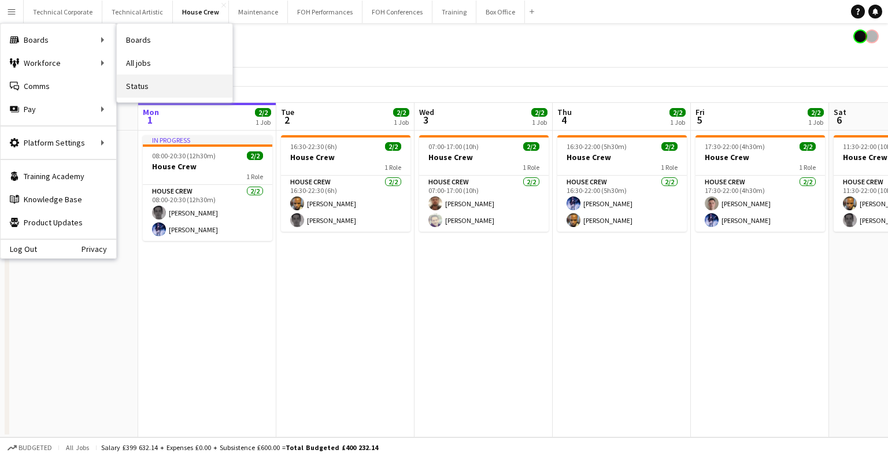
click at [151, 86] on link "Status" at bounding box center [175, 86] width 116 height 23
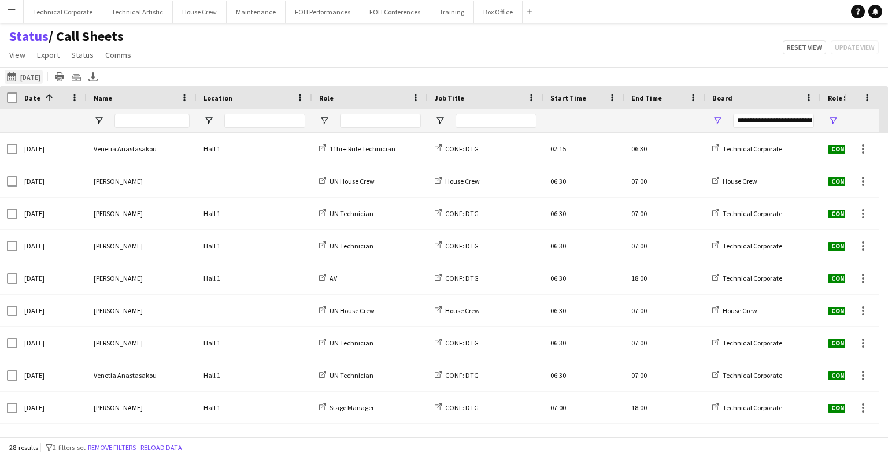
click at [43, 73] on button "01-09-2025 to 07-09-2025 08-05-2025" at bounding box center [24, 77] width 38 height 14
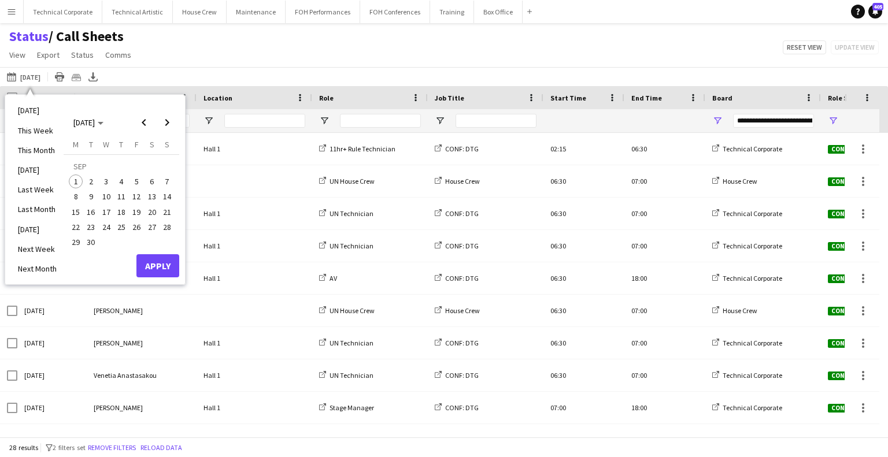
click at [93, 184] on span "2" at bounding box center [91, 182] width 14 height 14
click at [108, 180] on span "3" at bounding box center [106, 182] width 14 height 14
click at [145, 263] on button "Apply" at bounding box center [157, 265] width 43 height 23
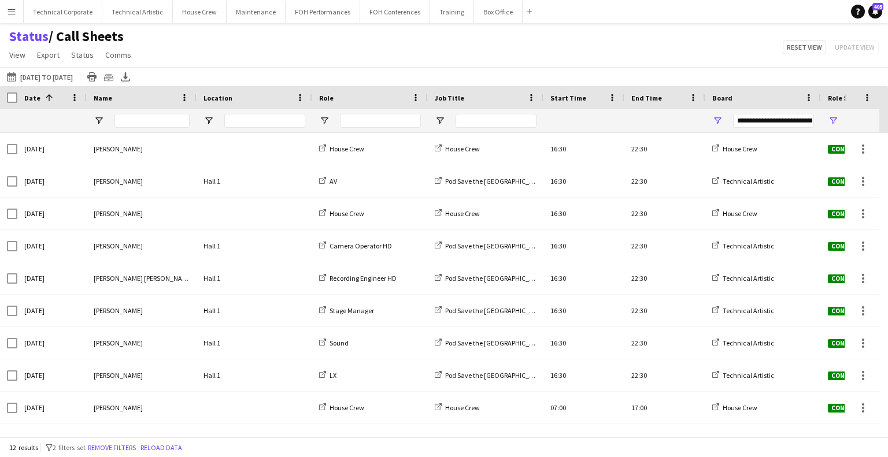
click at [157, 80] on div "01-09-2025 to 07-09-2025 02-09-2025 to 03-09-2025 Today This Week This Month Ye…" at bounding box center [444, 76] width 888 height 19
click at [132, 79] on div "Export XLSX" at bounding box center [126, 77] width 14 height 14
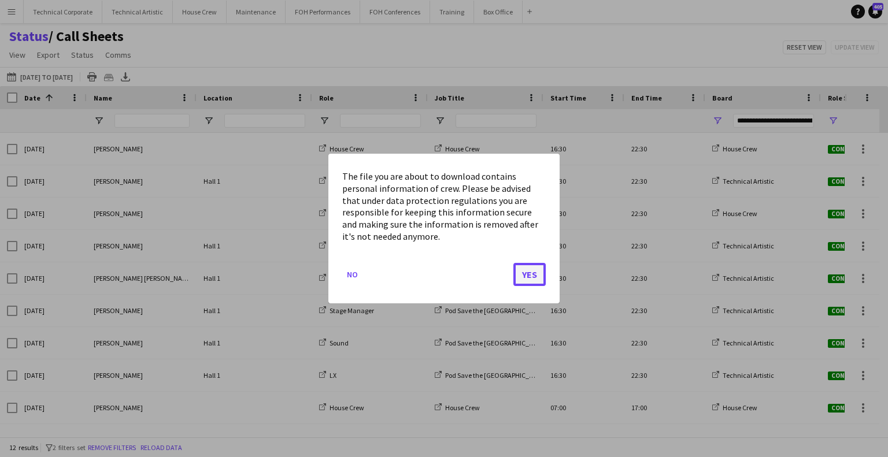
click at [531, 275] on button "Yes" at bounding box center [529, 274] width 32 height 23
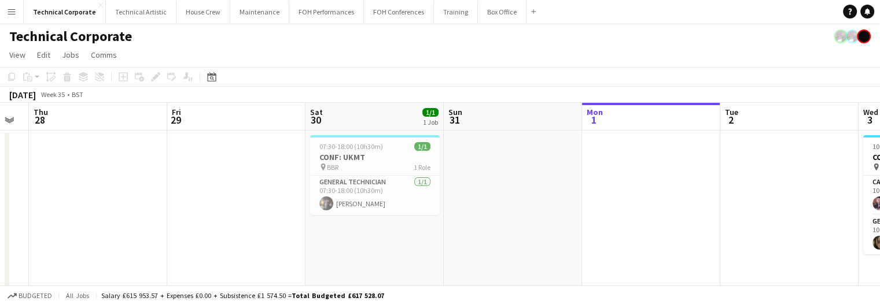
drag, startPoint x: 473, startPoint y: 194, endPoint x: 601, endPoint y: 199, distance: 128.5
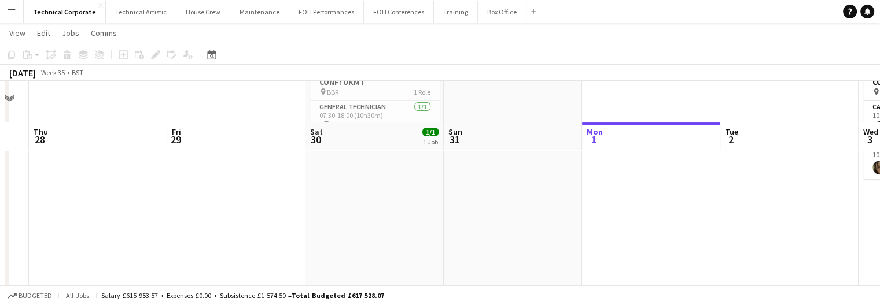
scroll to position [58, 0]
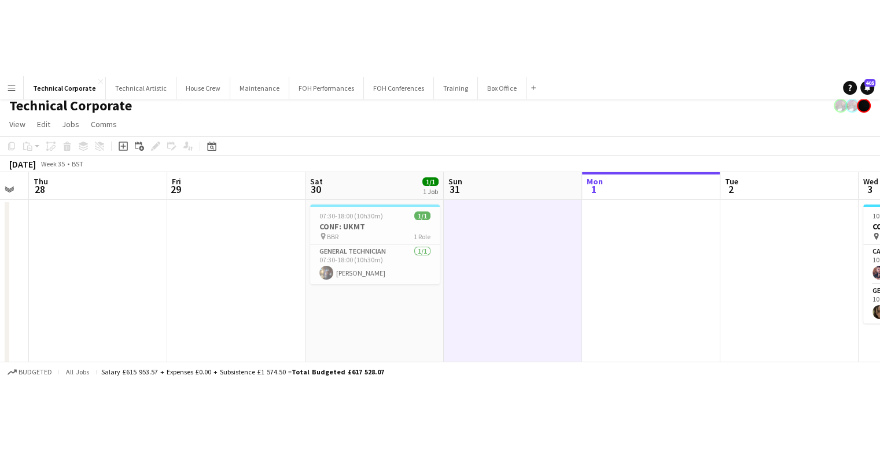
scroll to position [0, 0]
